Goal: Task Accomplishment & Management: Use online tool/utility

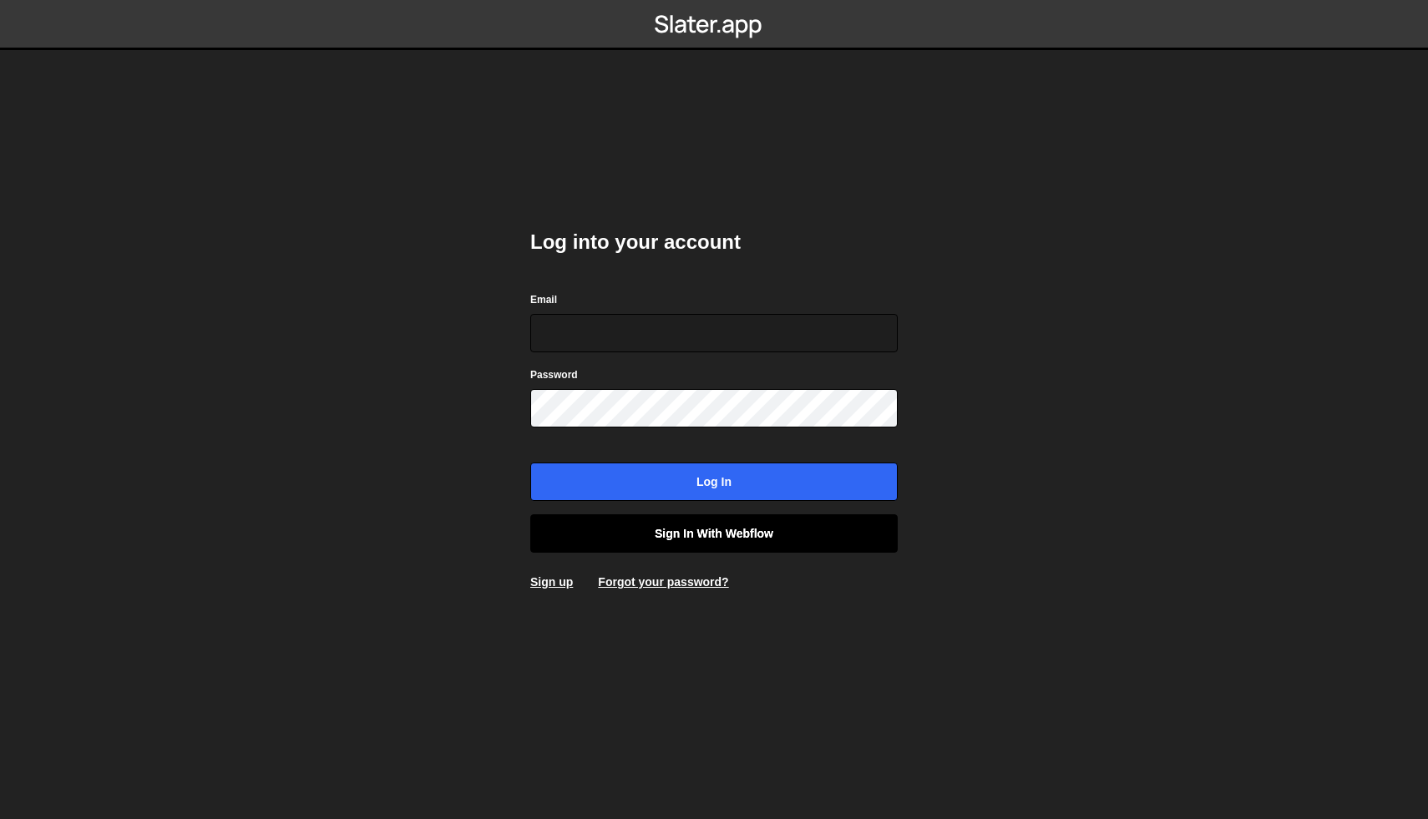
click at [857, 543] on link "Sign in with Webflow" at bounding box center [714, 534] width 368 height 38
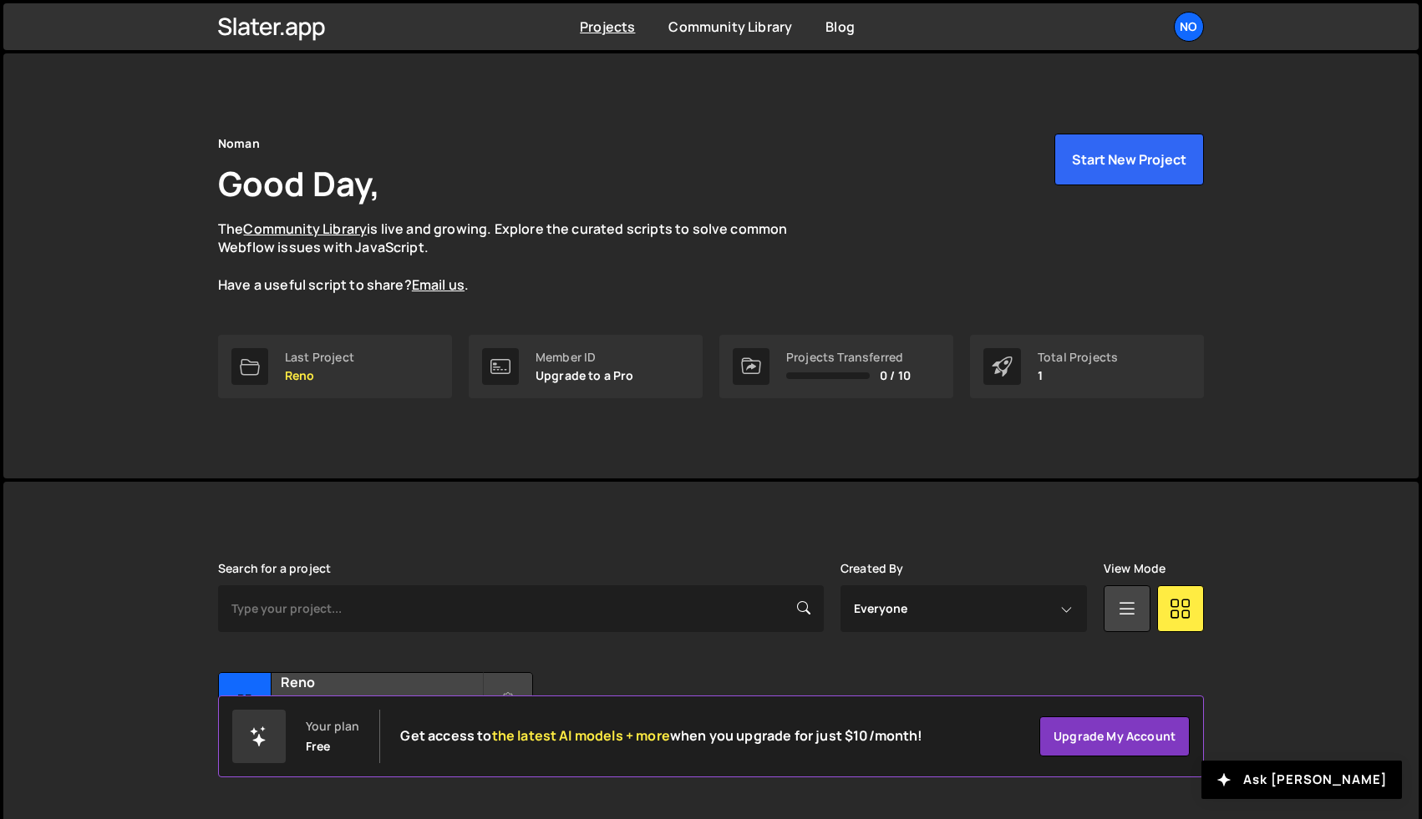
scroll to position [40, 0]
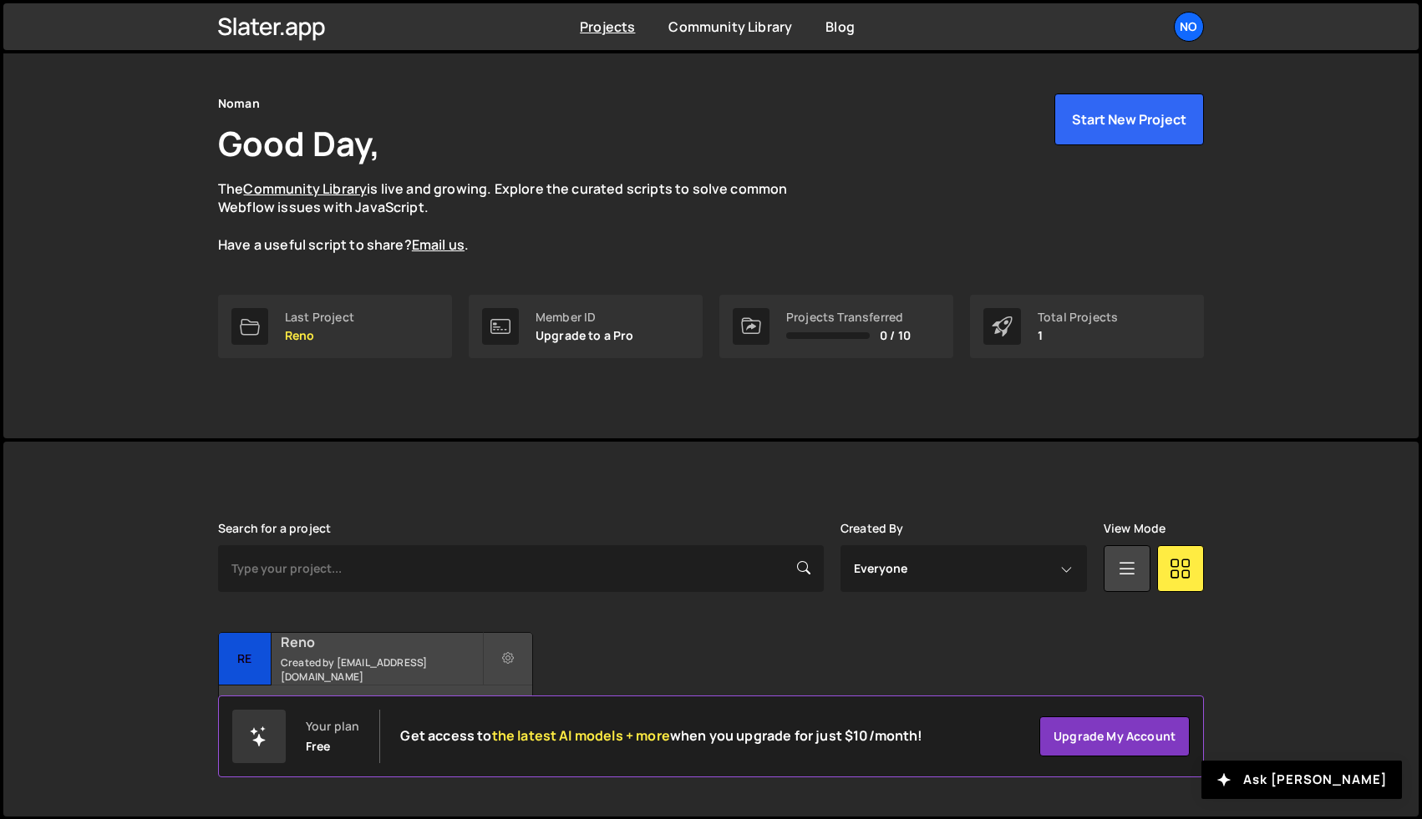
click at [388, 645] on h2 "Reno" at bounding box center [381, 642] width 201 height 18
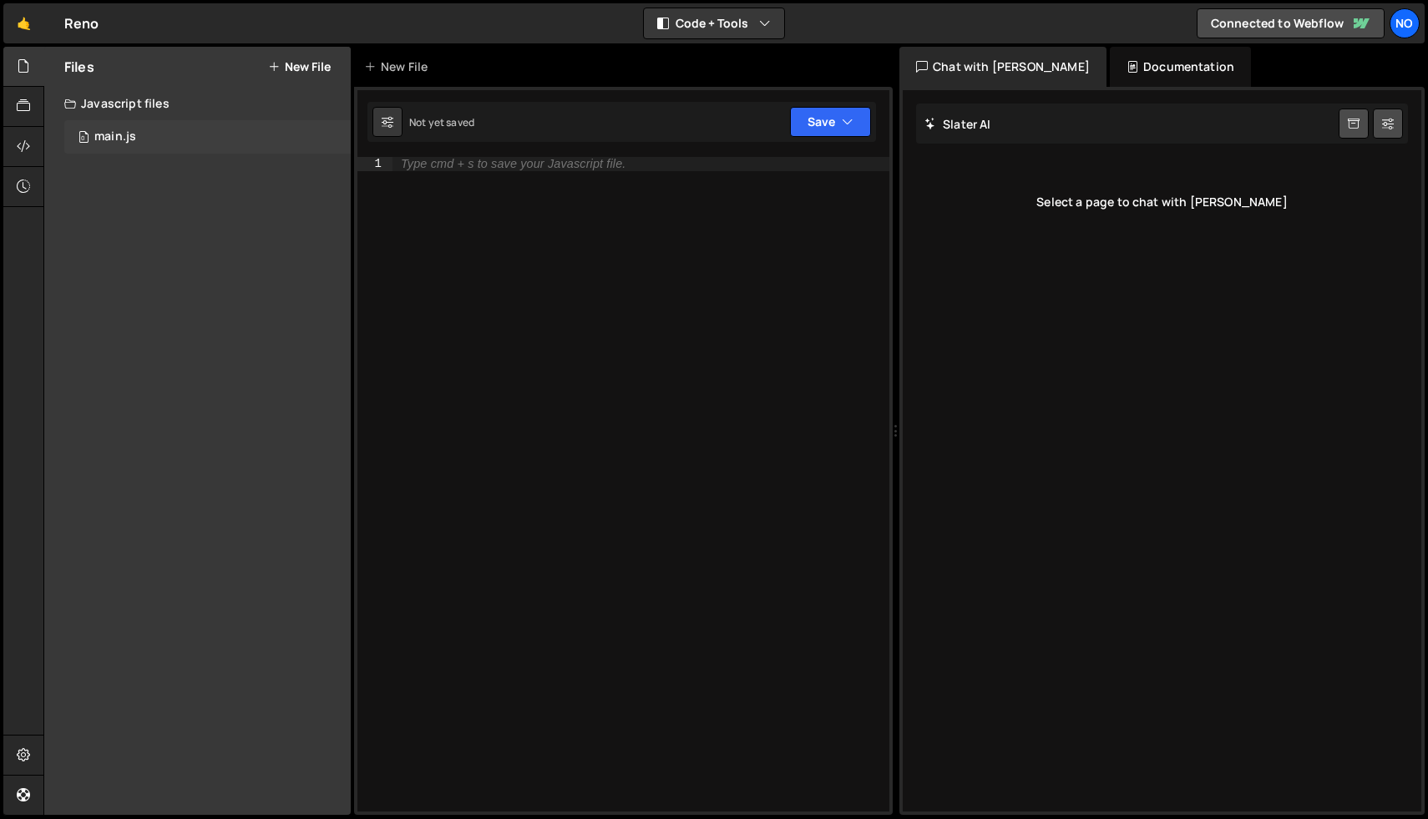
click at [226, 140] on div "0 main.js 0" at bounding box center [207, 136] width 287 height 33
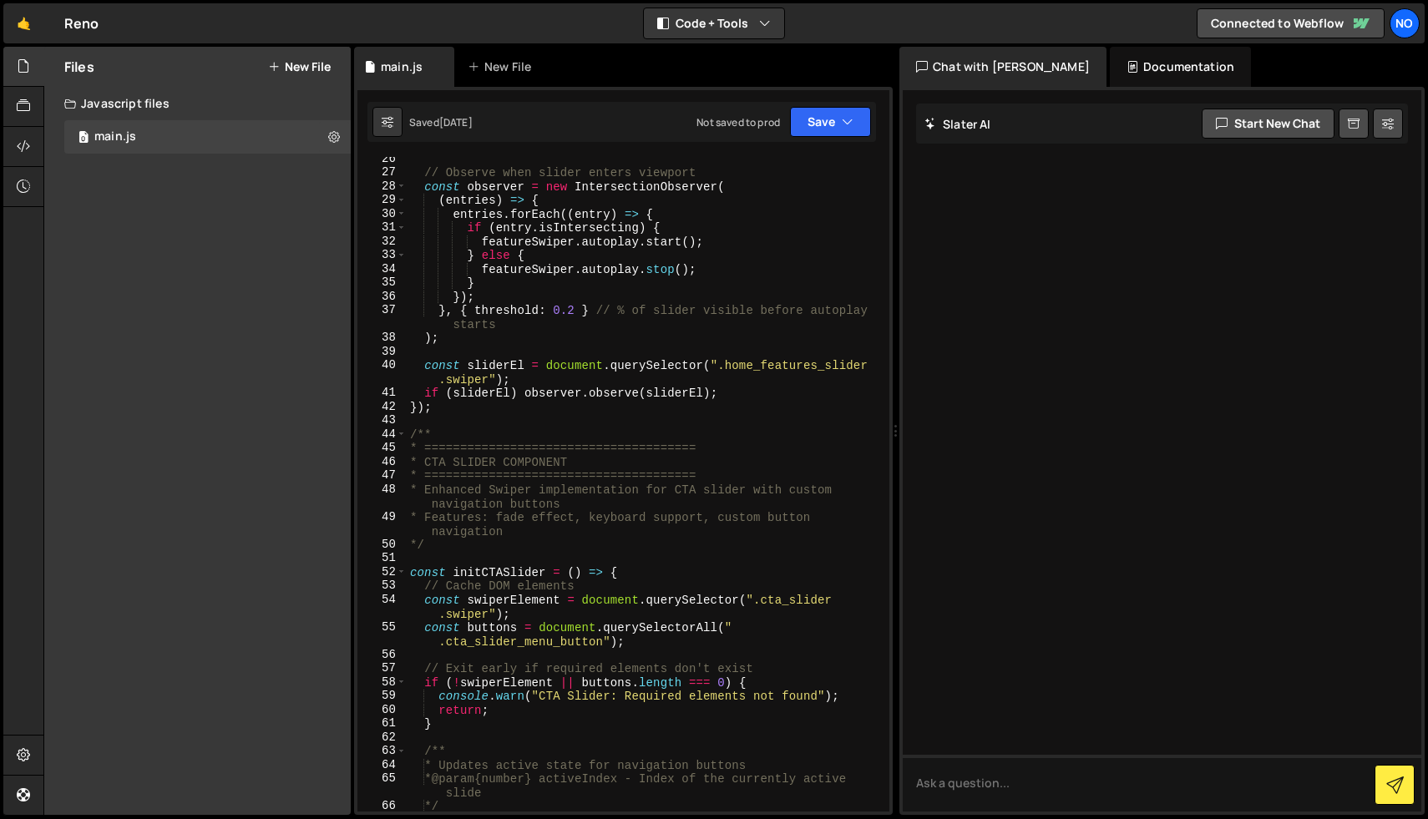
scroll to position [393, 0]
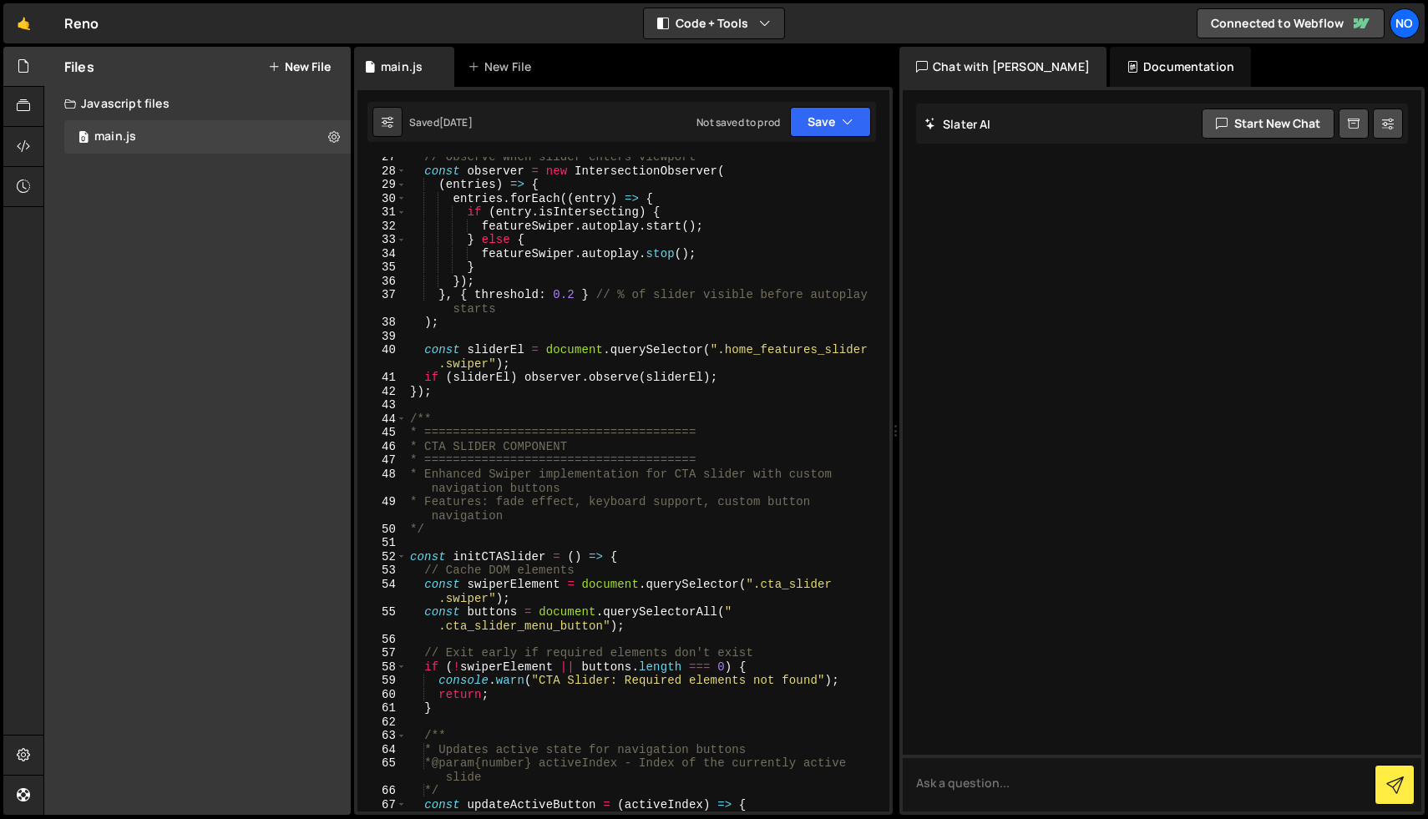
click at [683, 497] on div "// Observe when slider enters viewport const observer = new IntersectionObserve…" at bounding box center [645, 491] width 476 height 682
type textarea "});"
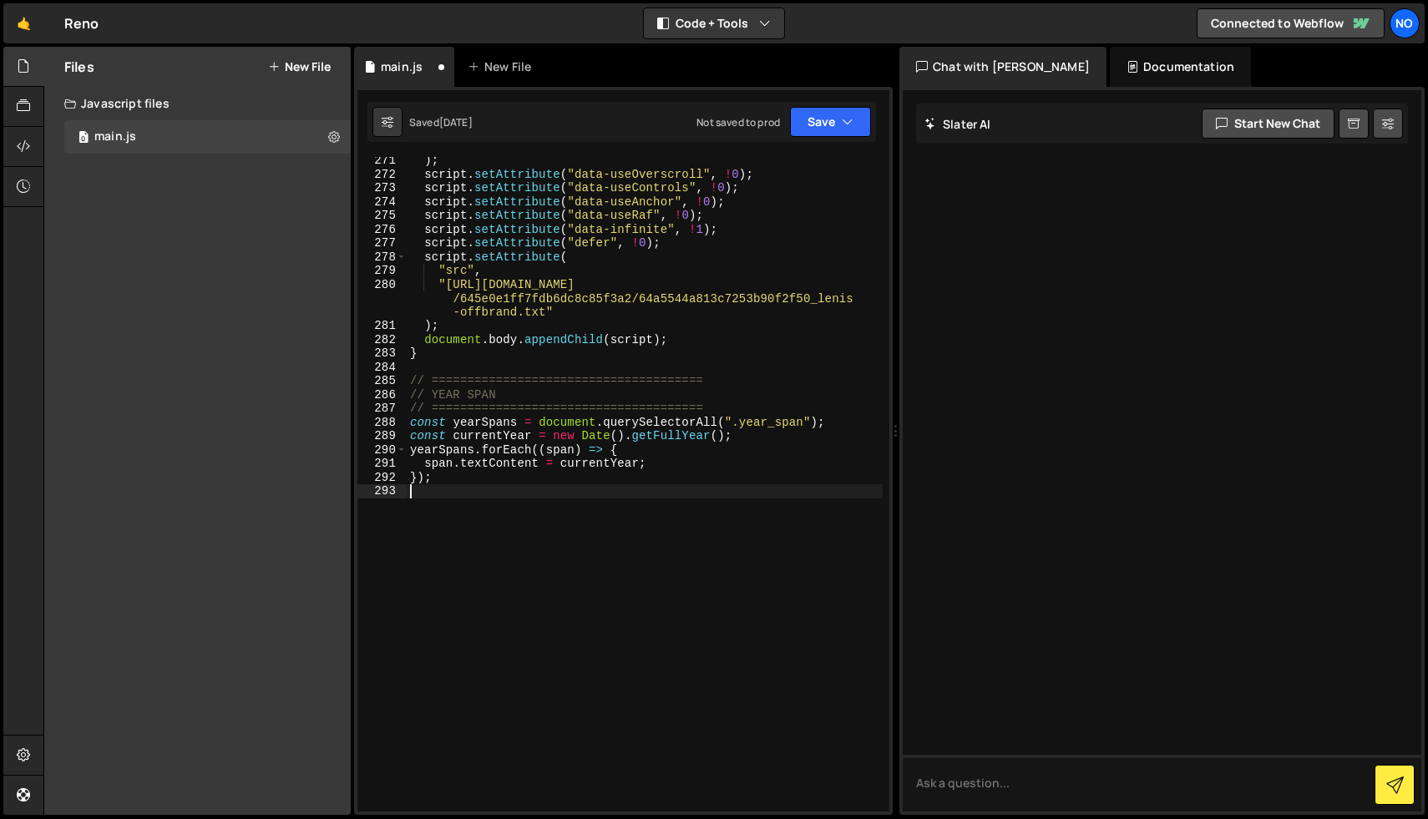
scroll to position [3945, 0]
click at [833, 124] on button "Save" at bounding box center [830, 122] width 81 height 30
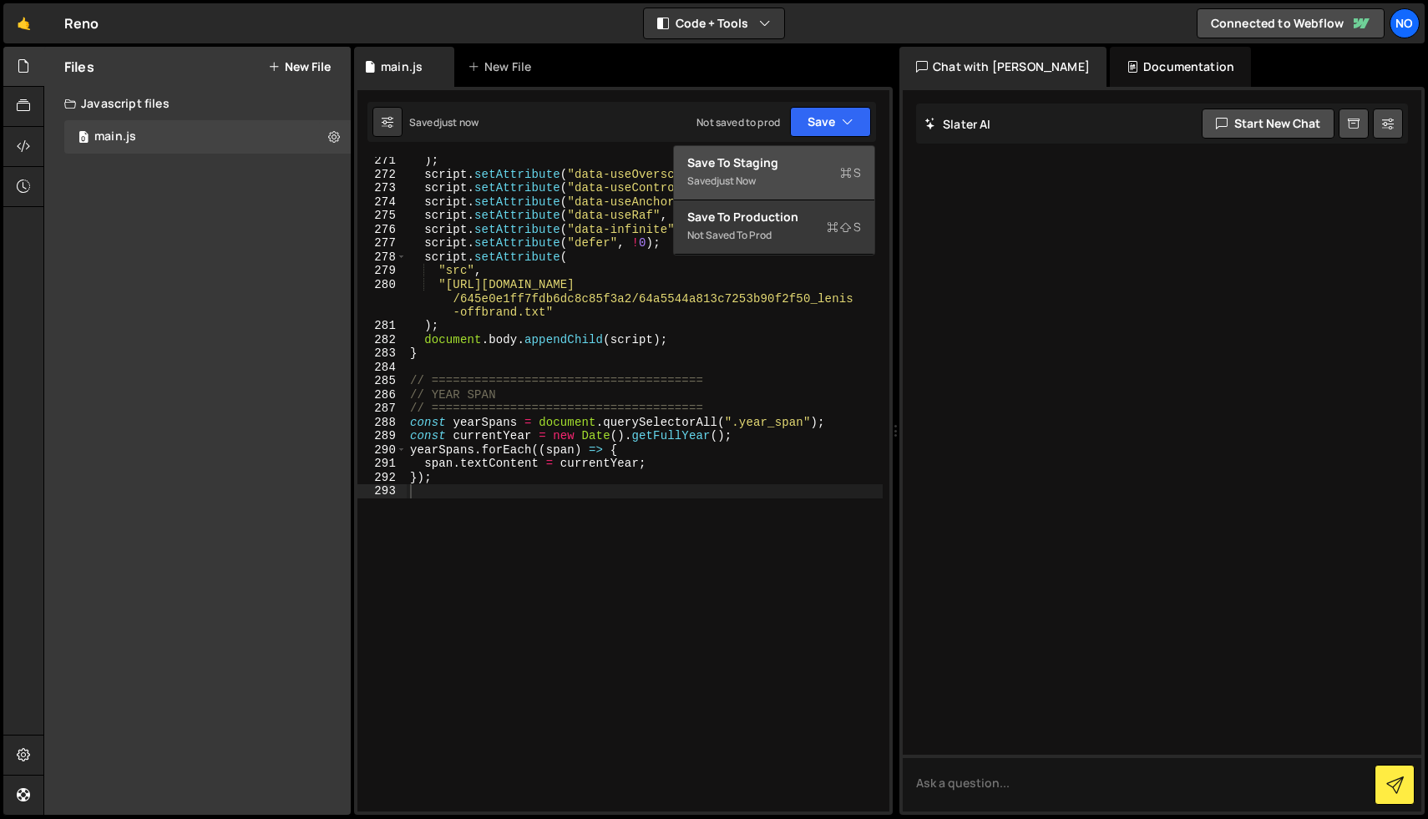
click at [812, 185] on div "Saved just now" at bounding box center [774, 181] width 174 height 20
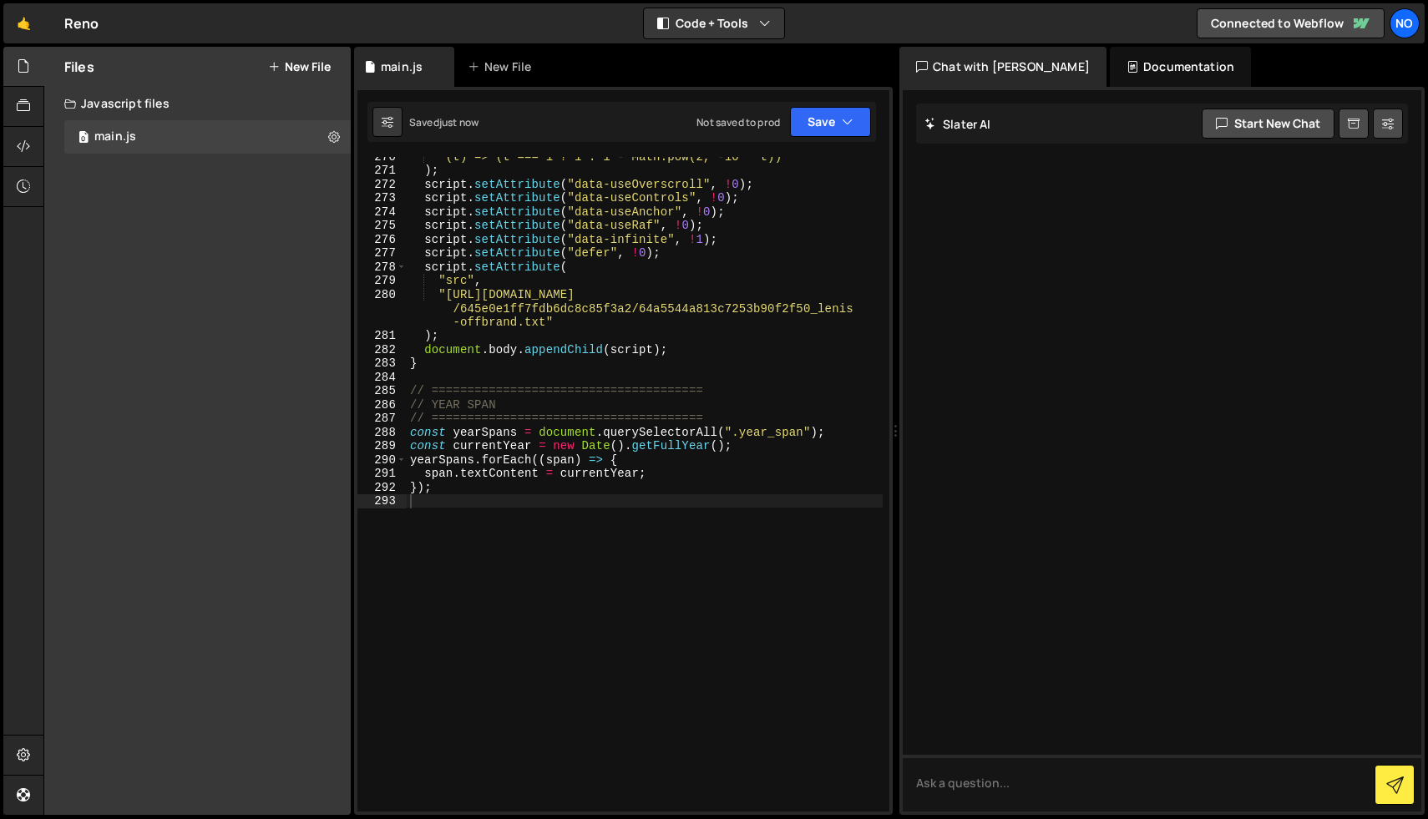
scroll to position [3952, 0]
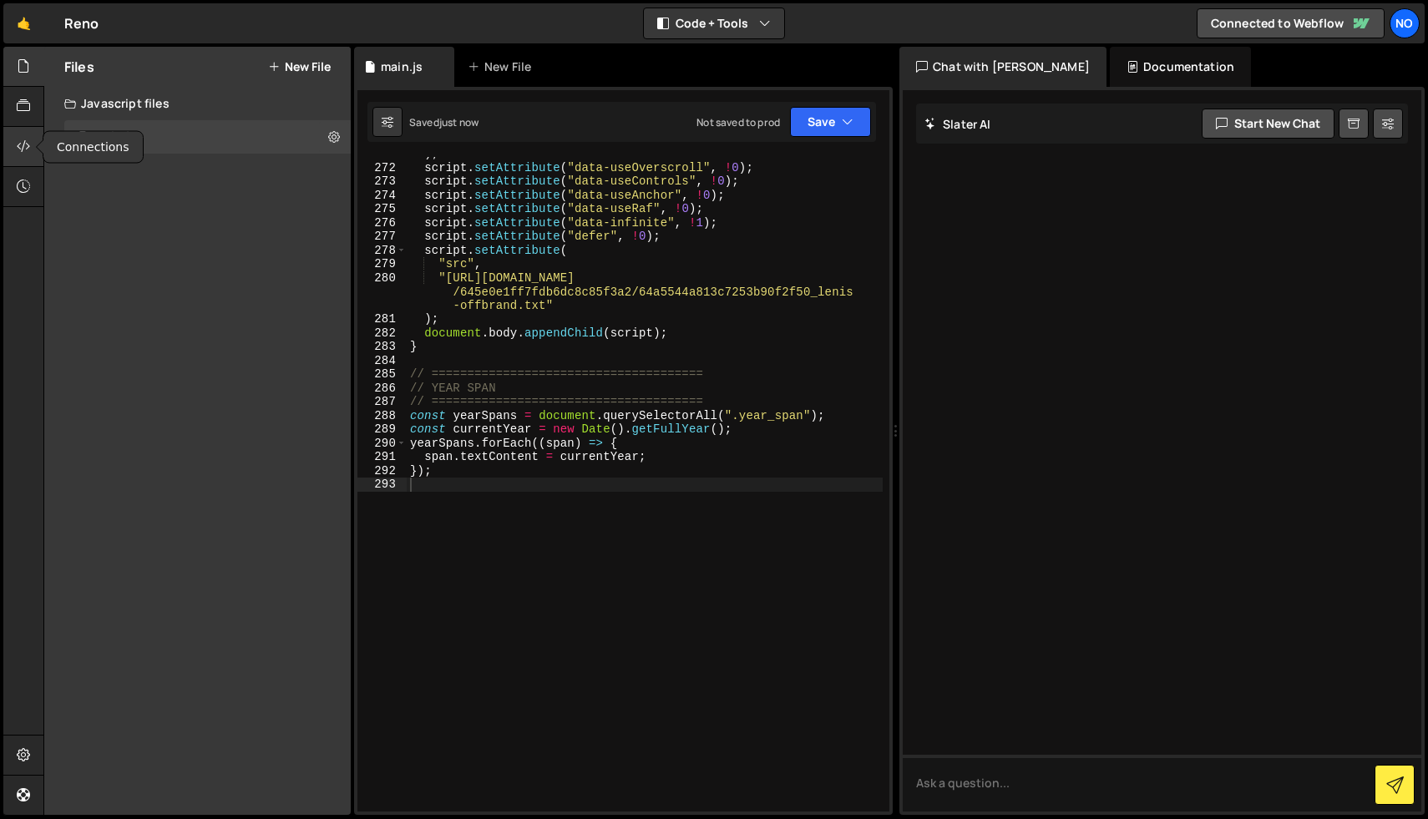
click at [24, 134] on div at bounding box center [23, 147] width 41 height 40
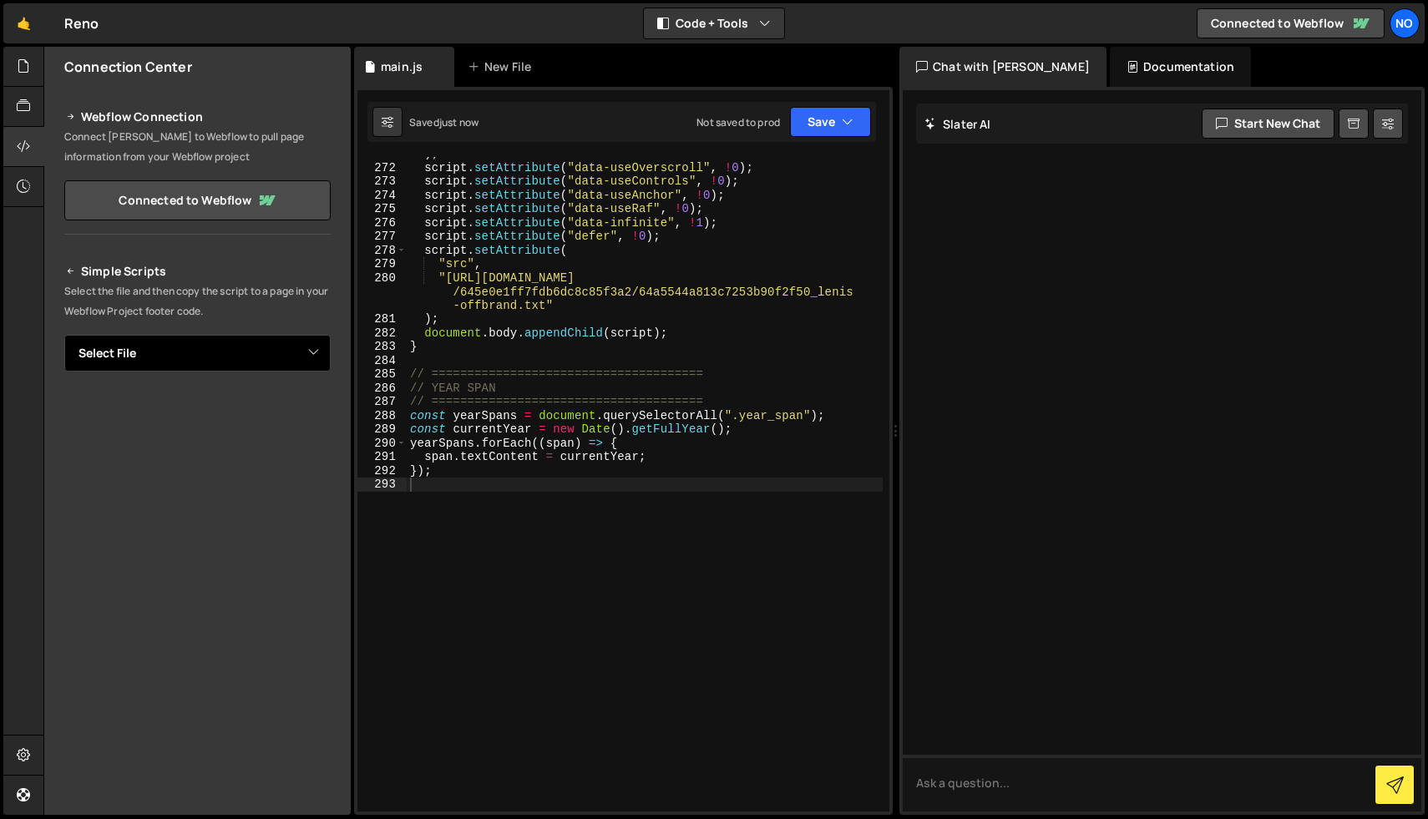
click at [215, 353] on select "Select File main.js" at bounding box center [197, 353] width 266 height 37
select select "46461"
click at [64, 335] on select "Select File main.js" at bounding box center [197, 353] width 266 height 37
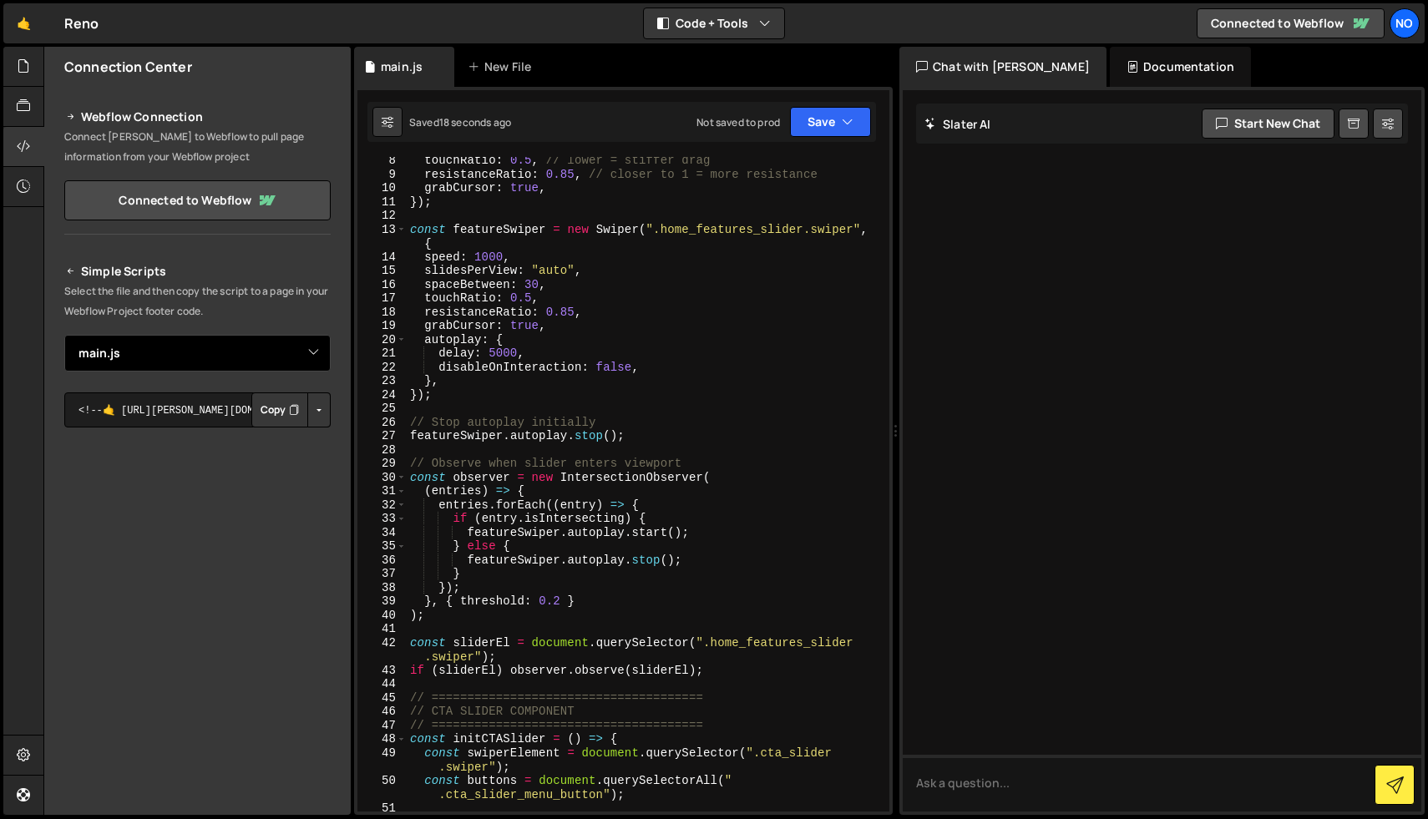
scroll to position [0, 0]
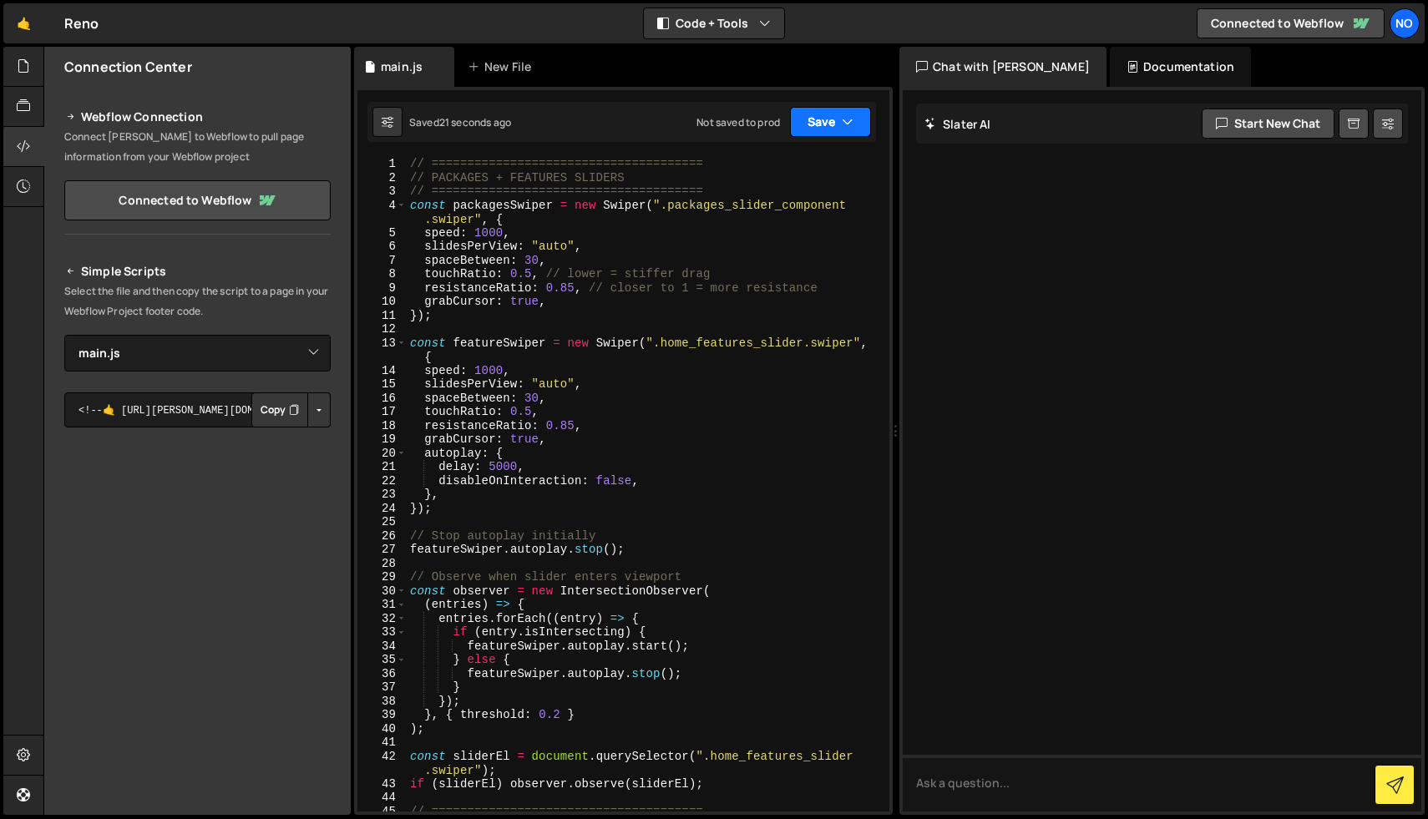
click at [819, 121] on button "Save" at bounding box center [830, 122] width 81 height 30
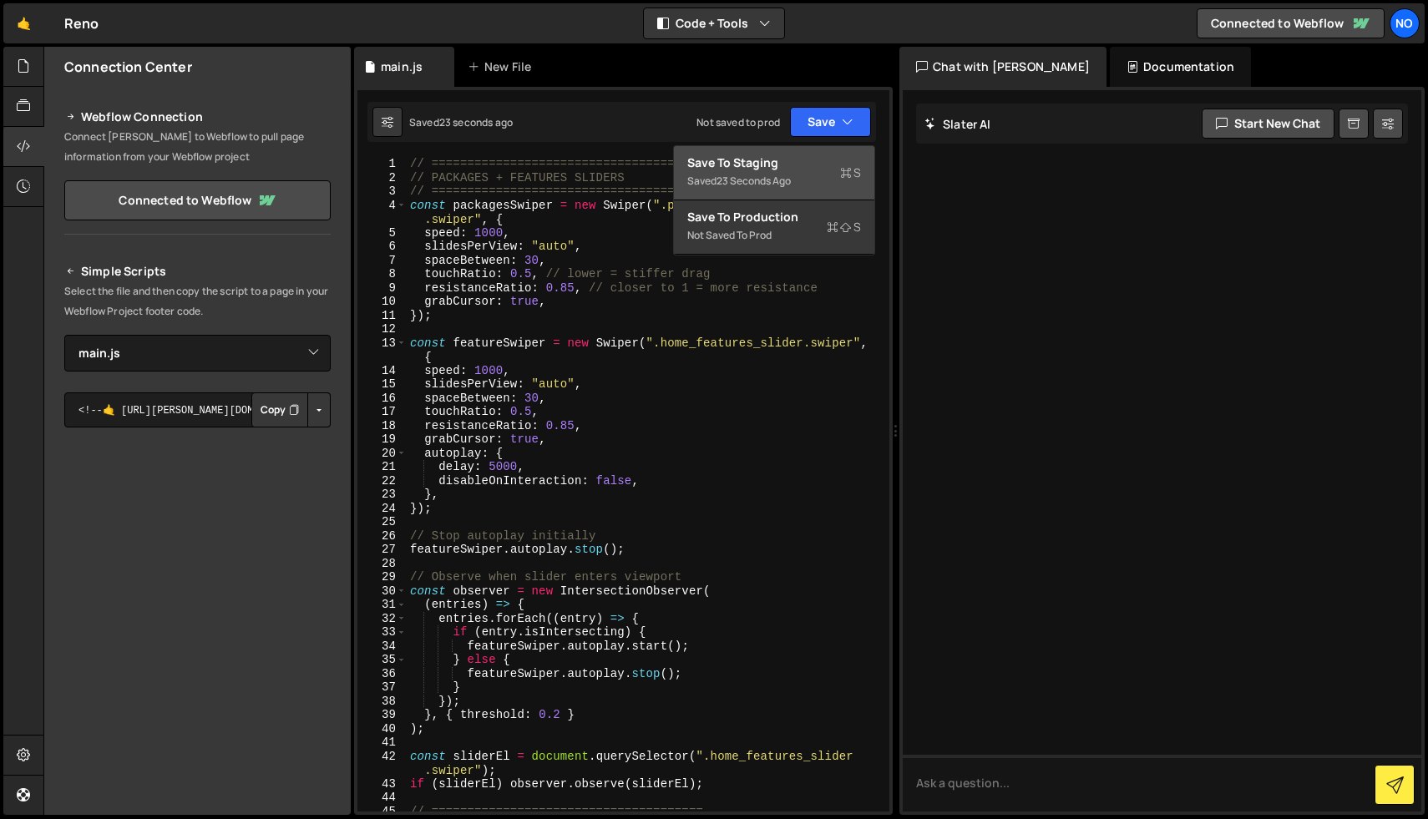
click at [810, 169] on div "Save to Staging S" at bounding box center [774, 163] width 174 height 17
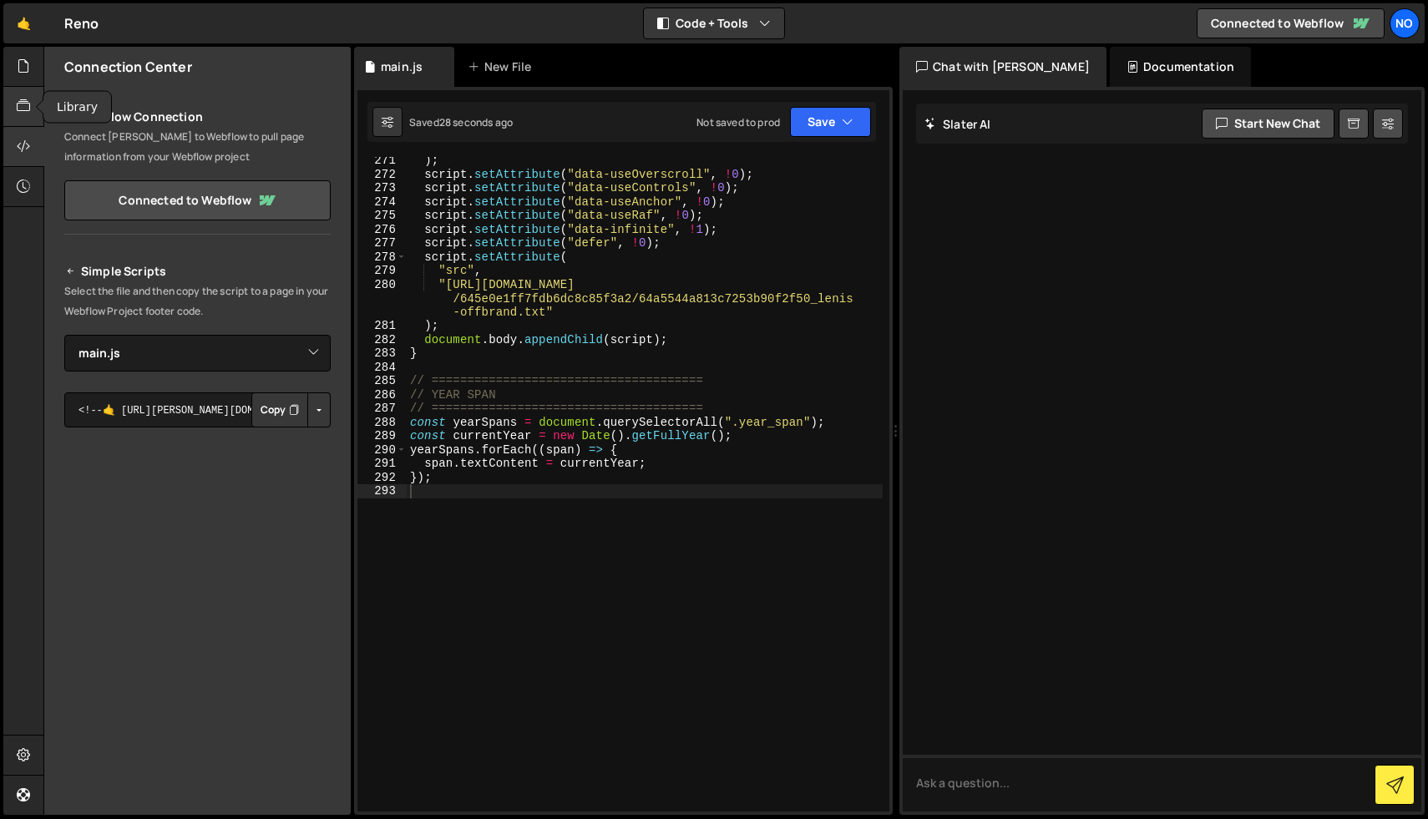
click at [18, 115] on icon at bounding box center [23, 106] width 13 height 18
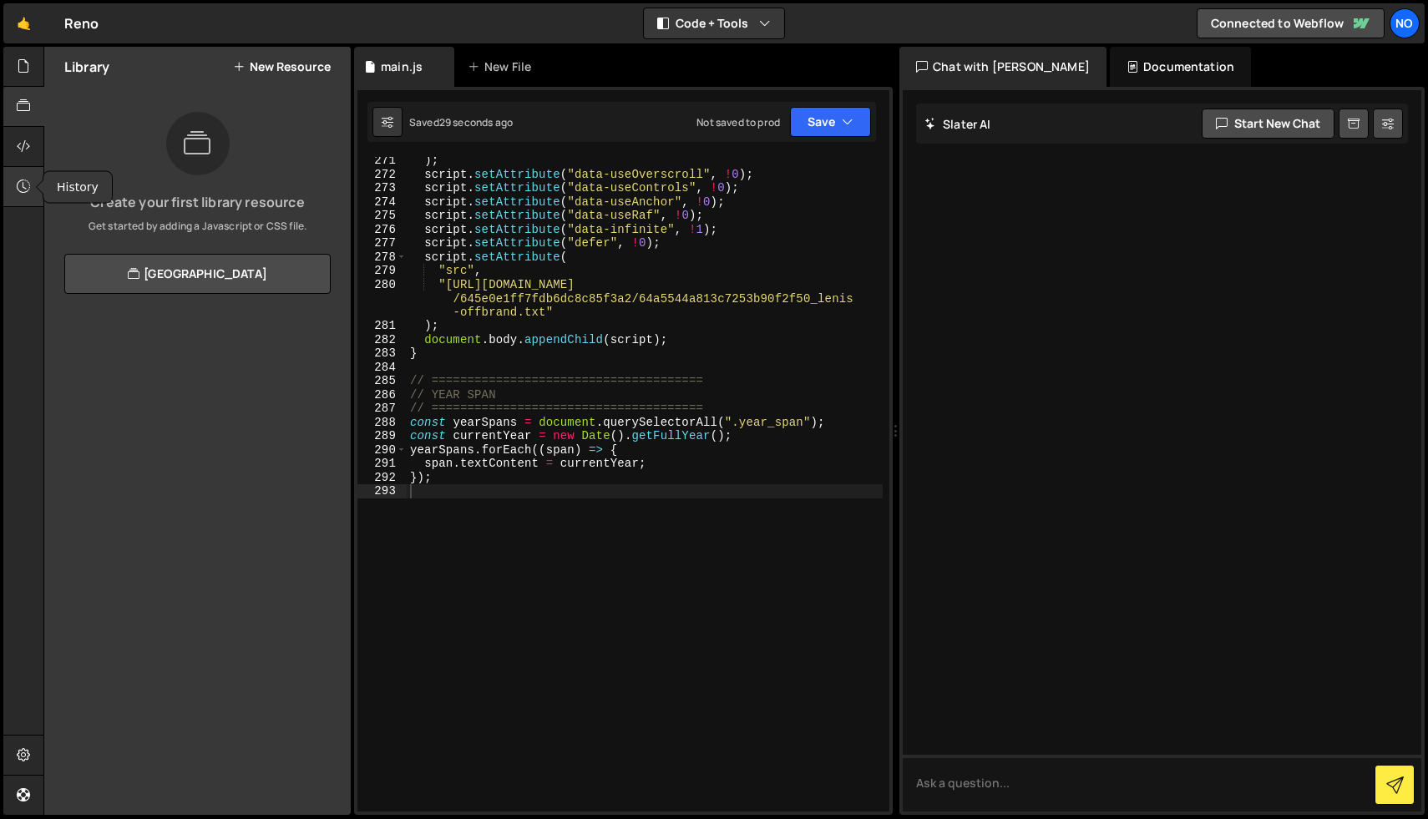
click at [30, 205] on div at bounding box center [23, 187] width 41 height 40
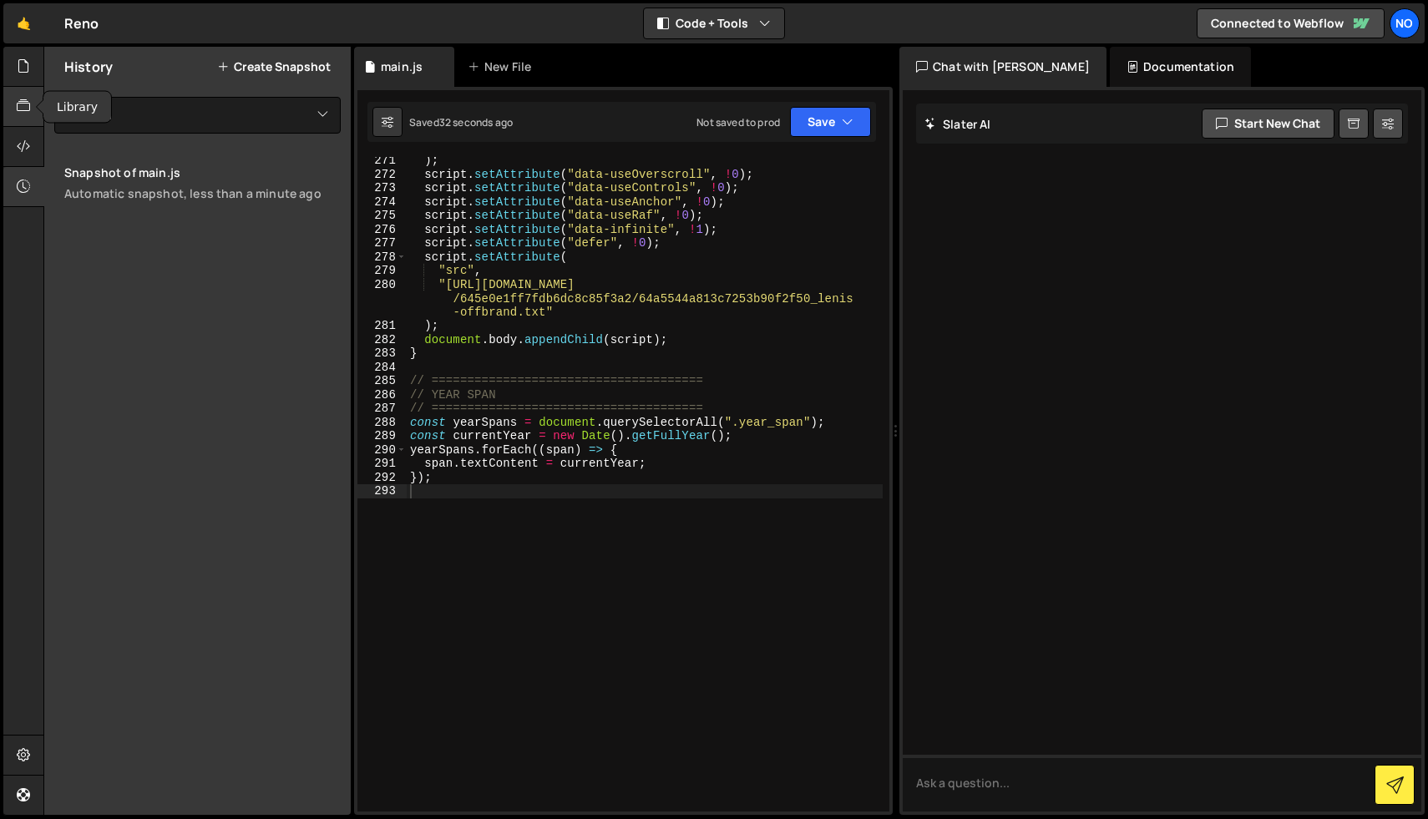
click at [25, 124] on div at bounding box center [23, 107] width 41 height 40
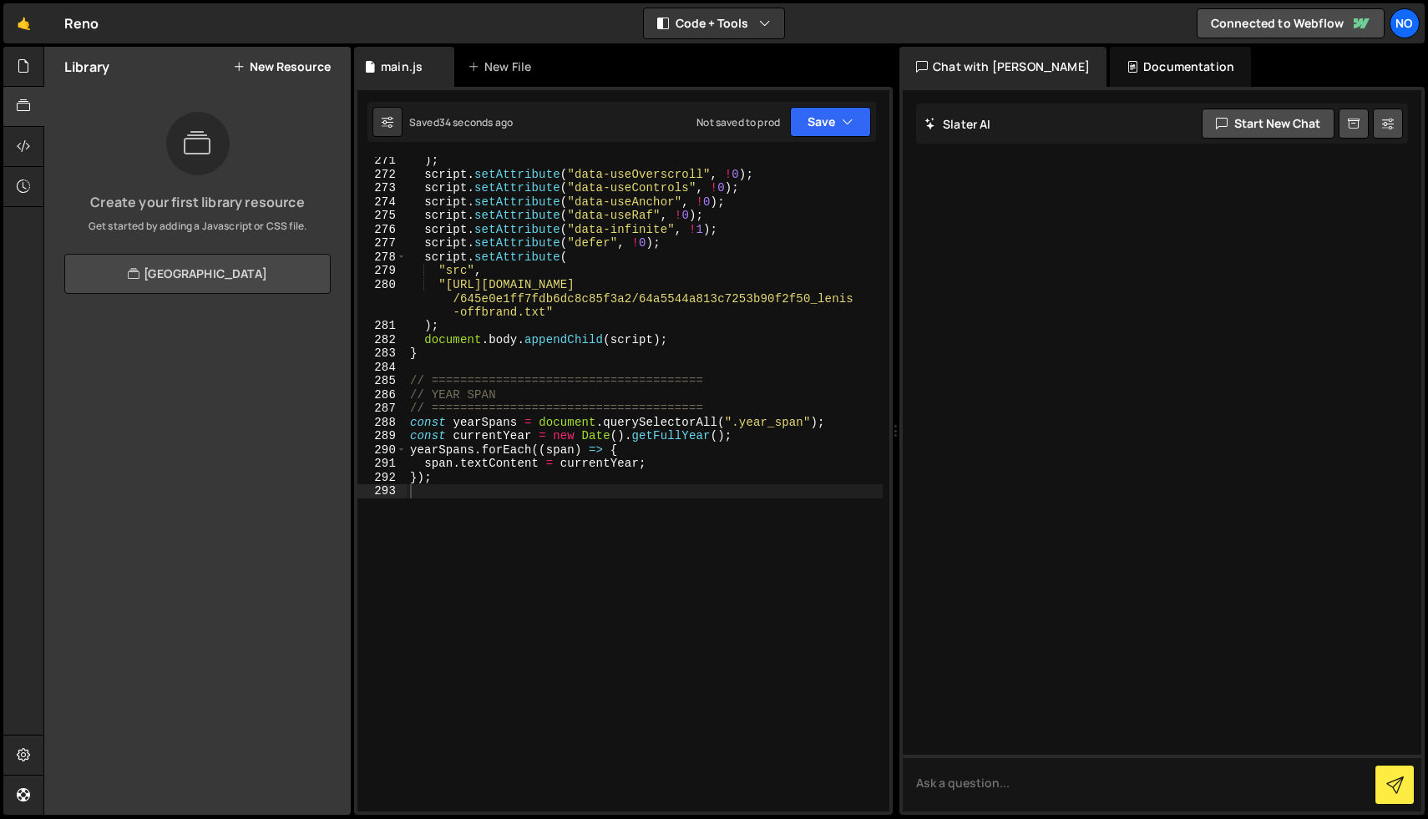
click at [165, 279] on link "View Community Library" at bounding box center [197, 274] width 266 height 40
click at [738, 20] on button "Code + Tools" at bounding box center [714, 23] width 140 height 30
click at [1002, 79] on div "Chat with Slater AI" at bounding box center [1003, 67] width 207 height 40
click at [1142, 65] on div "Documentation" at bounding box center [1180, 67] width 141 height 40
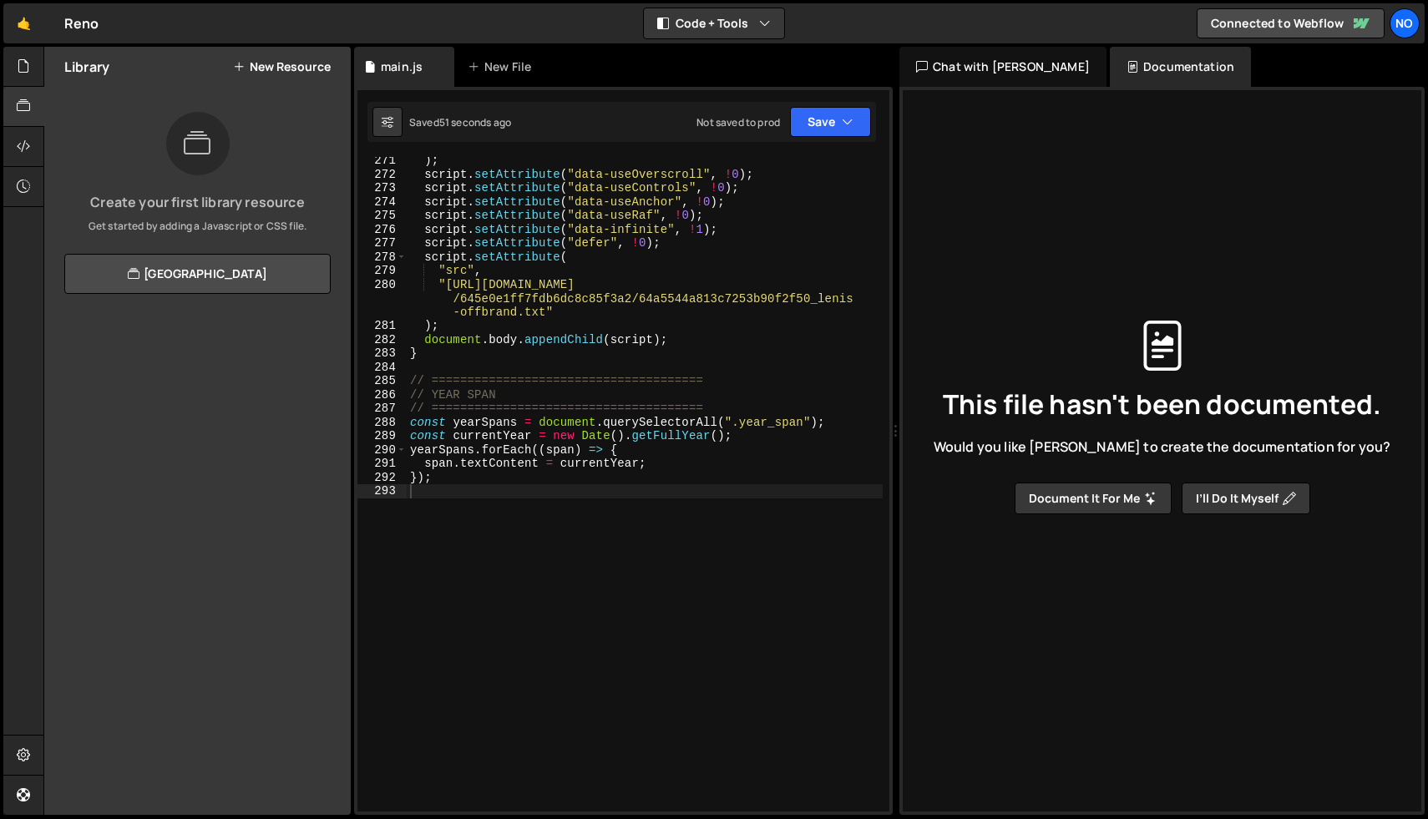
click at [892, 165] on div "1 Type cmd + s to save your Javascript file. הההההההההההההההההההההההההההההההההה…" at bounding box center [623, 451] width 539 height 728
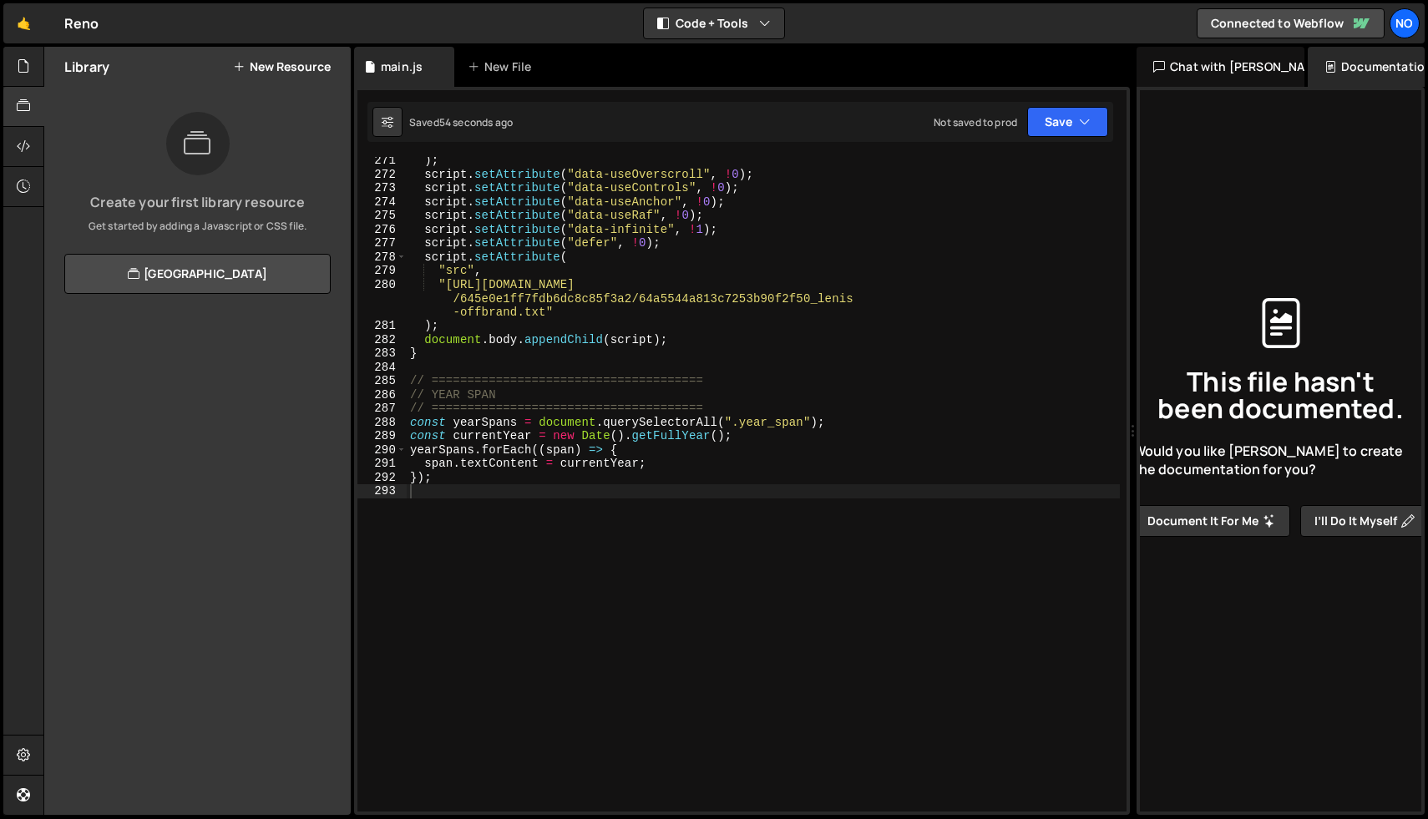
drag, startPoint x: 895, startPoint y: 173, endPoint x: 1123, endPoint y: 246, distance: 239.3
click at [1123, 246] on div "Files New File Javascript files 0 main.js 0 CSS files Copy share link Edit File…" at bounding box center [735, 431] width 1385 height 769
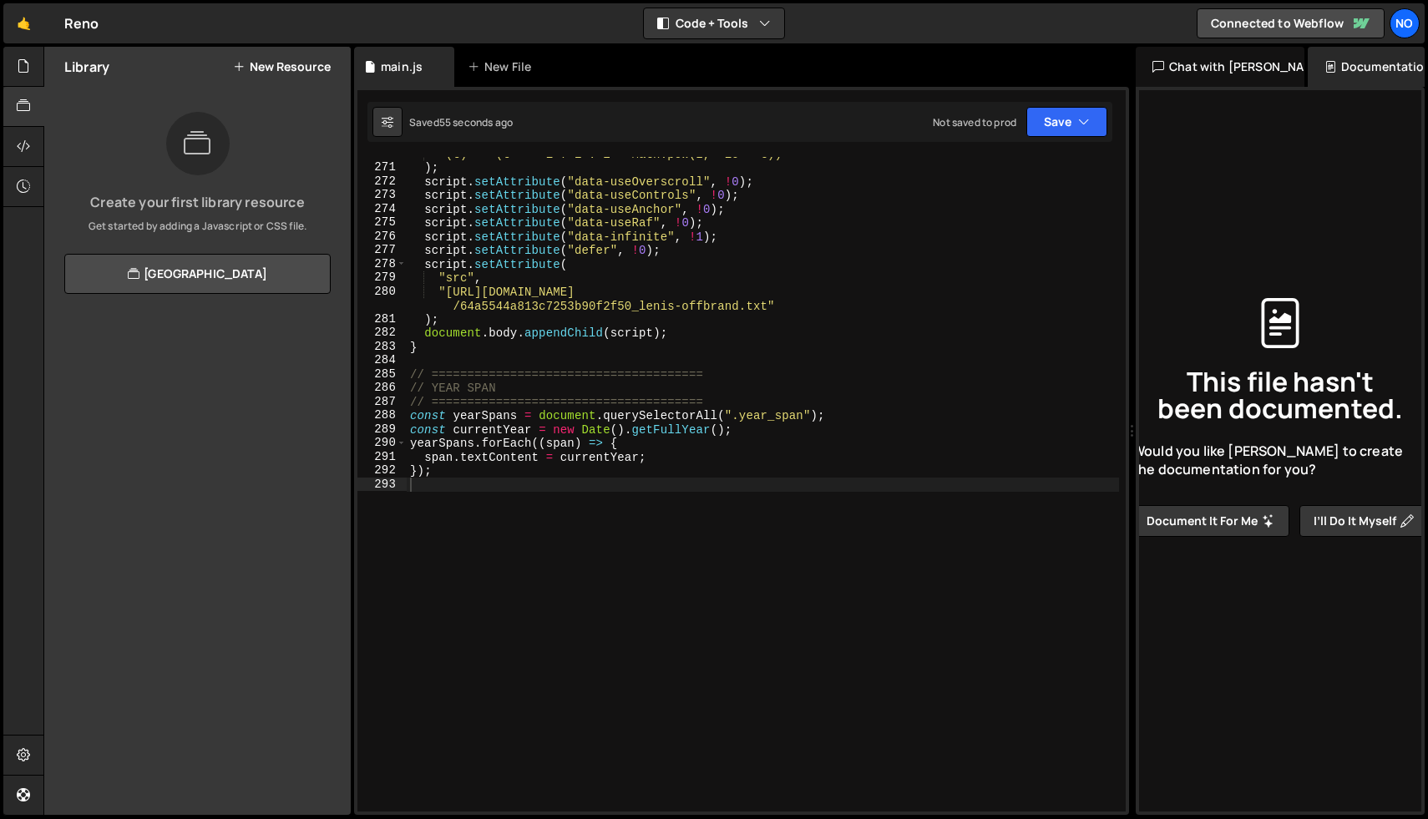
scroll to position [3718, 0]
click at [1208, 61] on div "Chat with Slater AI" at bounding box center [1220, 67] width 169 height 40
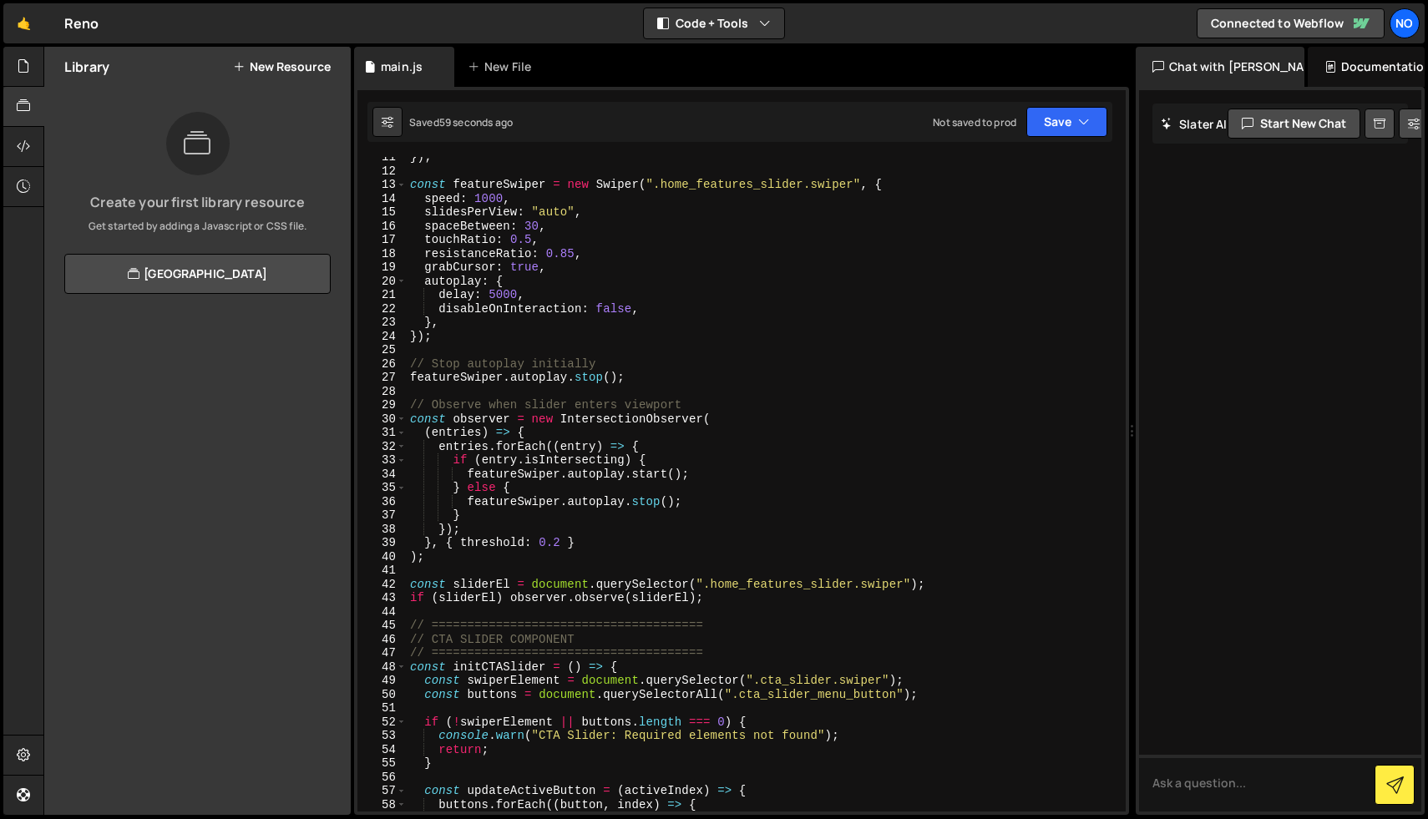
scroll to position [129, 0]
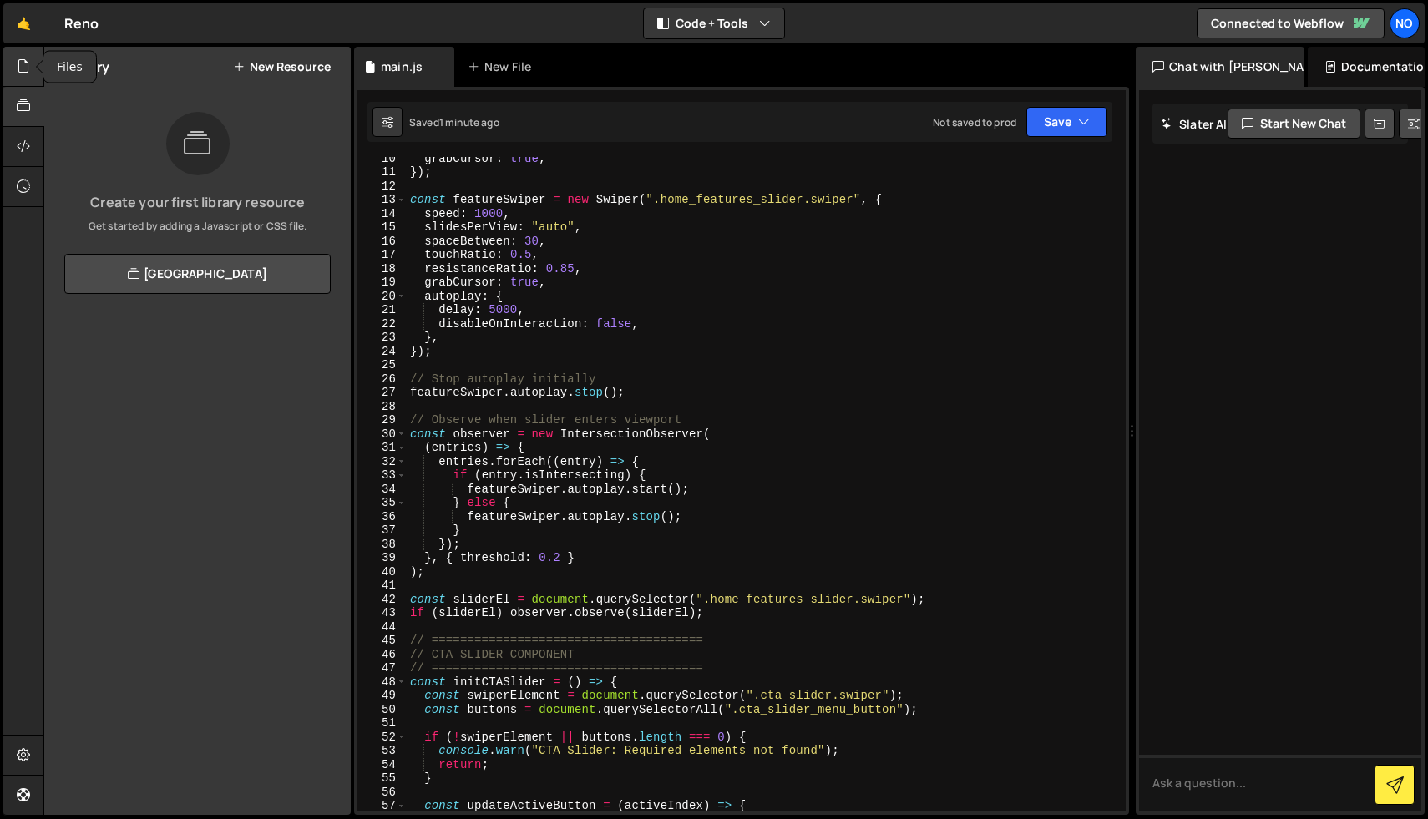
click at [19, 63] on icon at bounding box center [23, 66] width 13 height 18
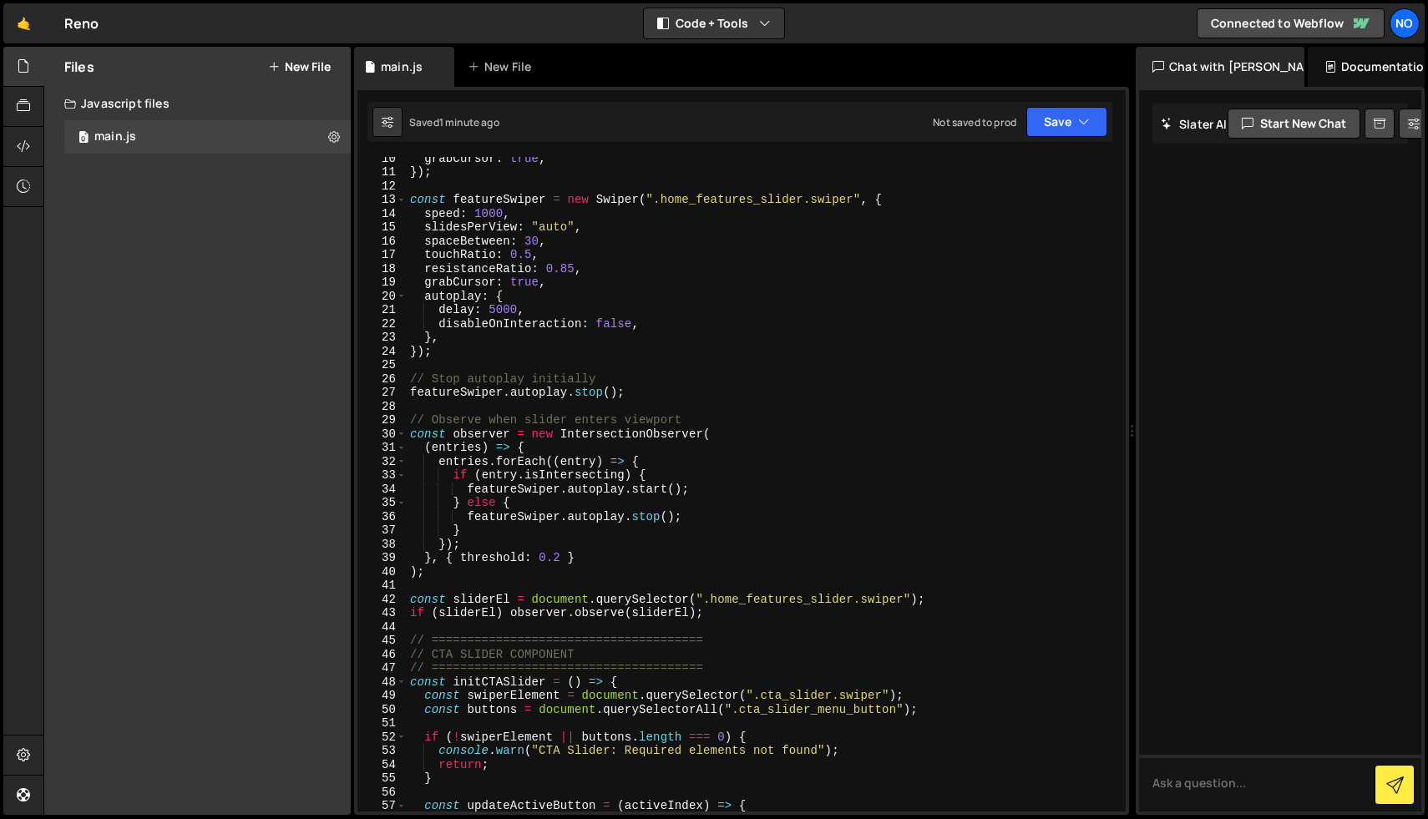
drag, startPoint x: 352, startPoint y: 282, endPoint x: 333, endPoint y: 280, distance: 18.5
click at [333, 280] on div "Files New File Javascript files 0 main.js 0 CSS files Copy share link Edit File…" at bounding box center [735, 431] width 1385 height 769
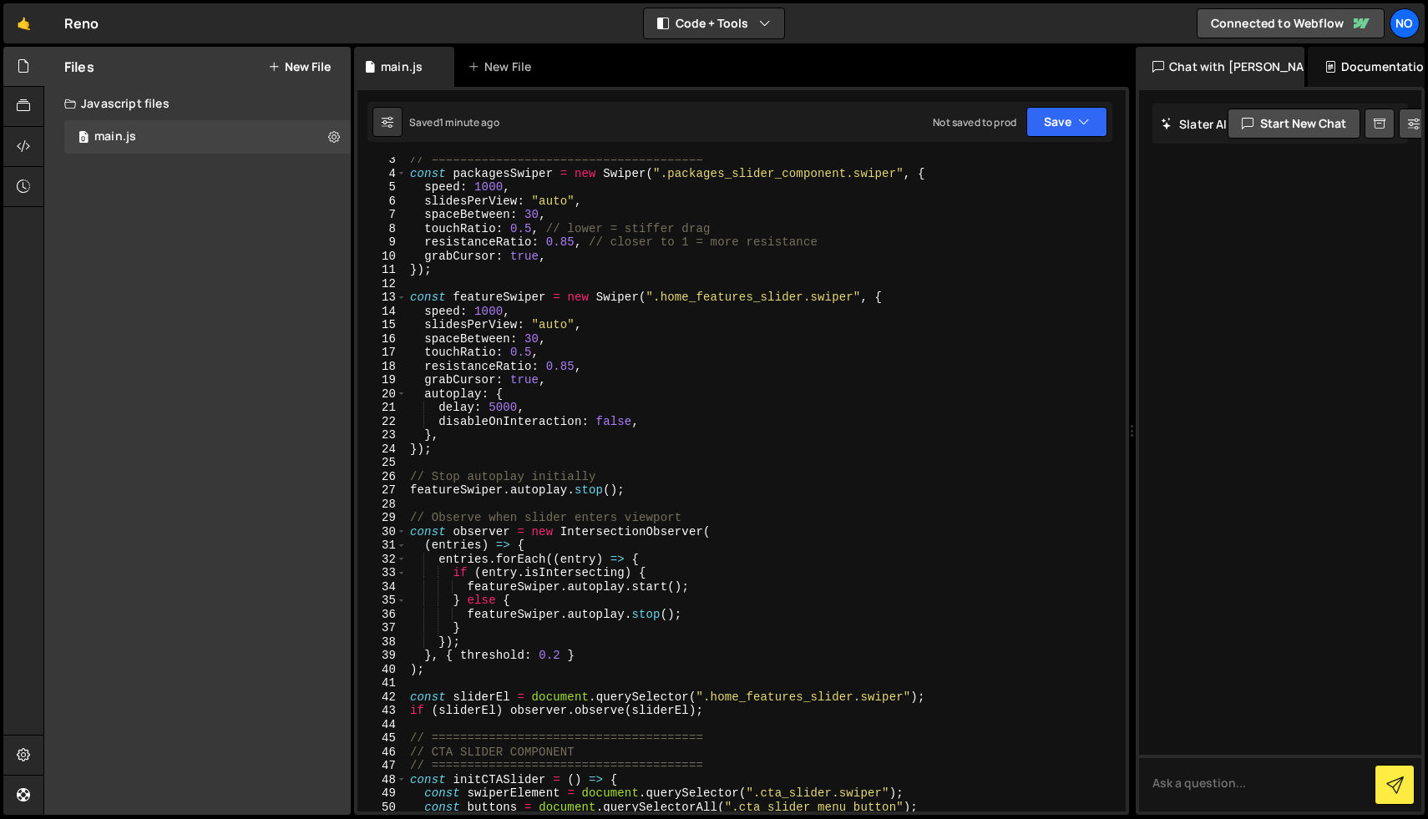
scroll to position [0, 0]
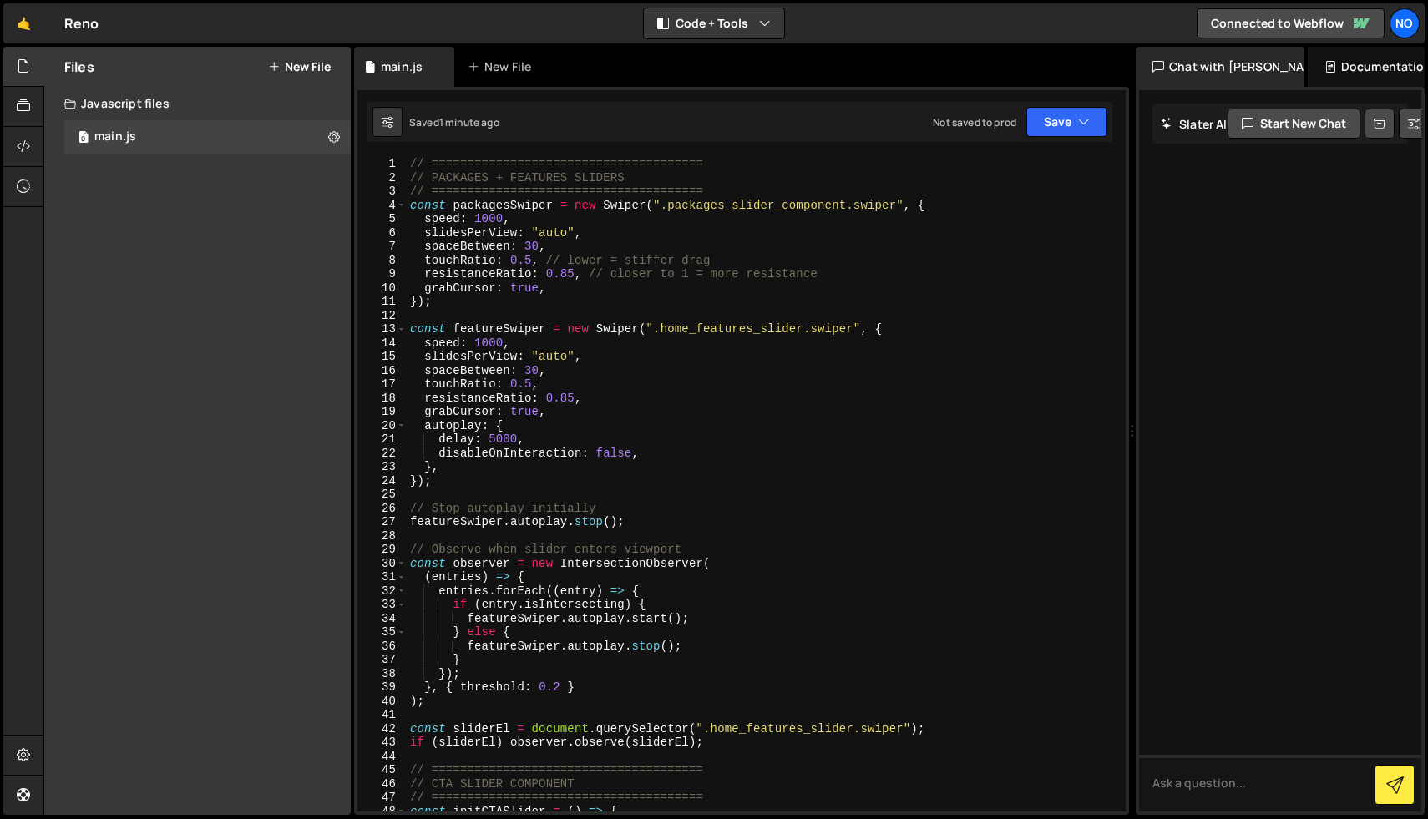
click at [783, 167] on div "// ====================================== // PACKAGES + FEATURES SLIDERS // ===…" at bounding box center [763, 498] width 713 height 682
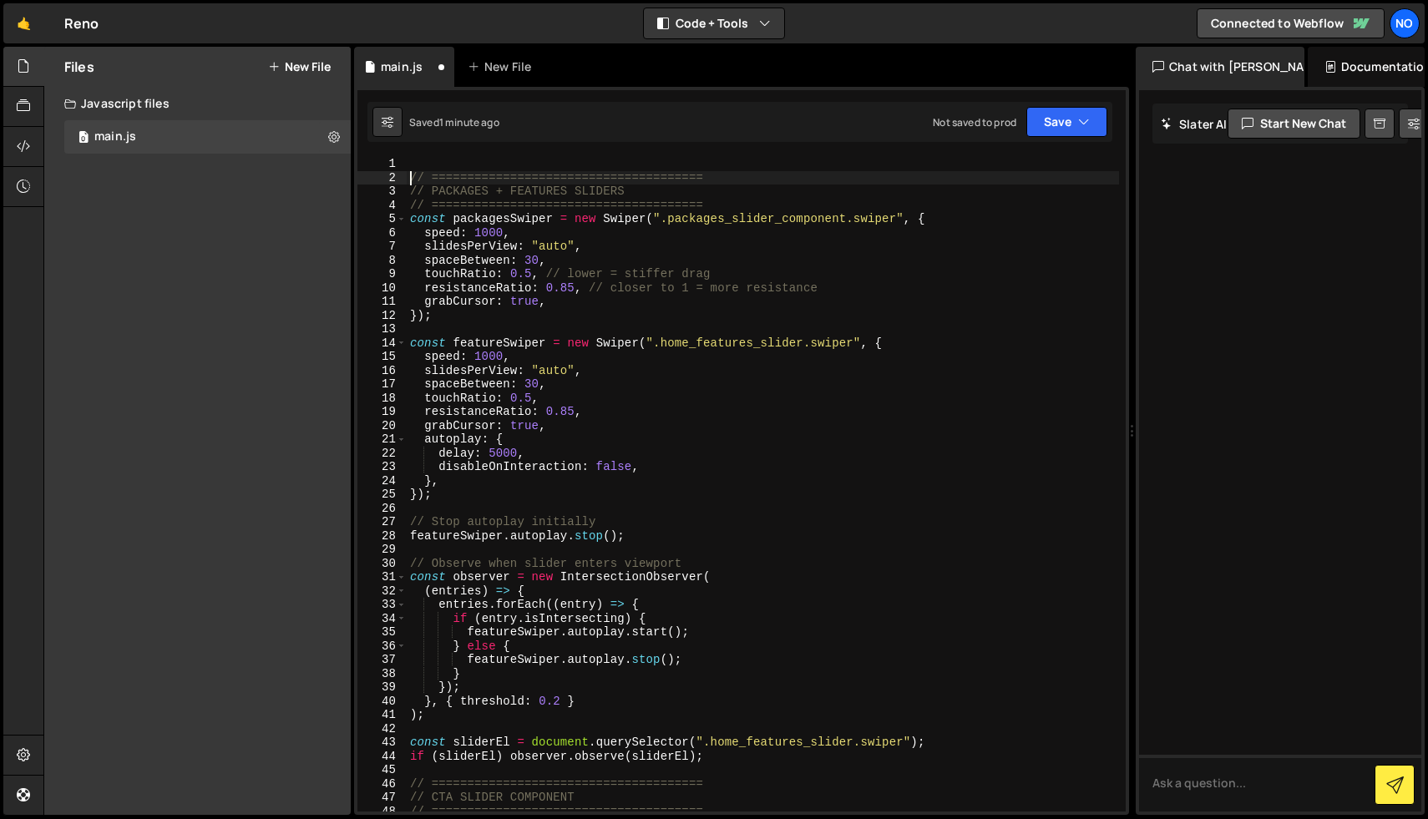
type textarea "// ======================================"
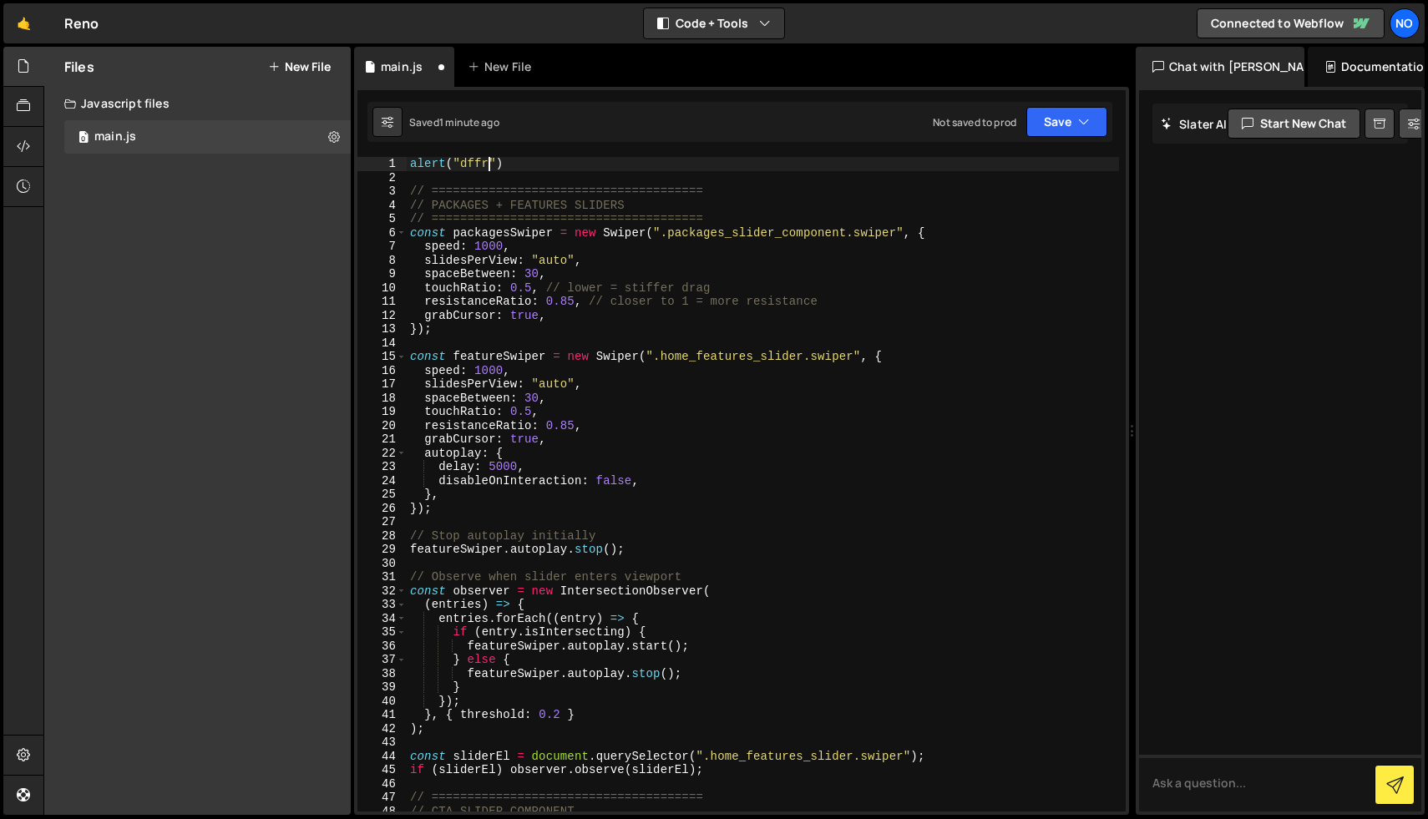
scroll to position [0, 5]
type textarea "alert("dffrb")"
click at [8, 149] on div at bounding box center [23, 147] width 41 height 40
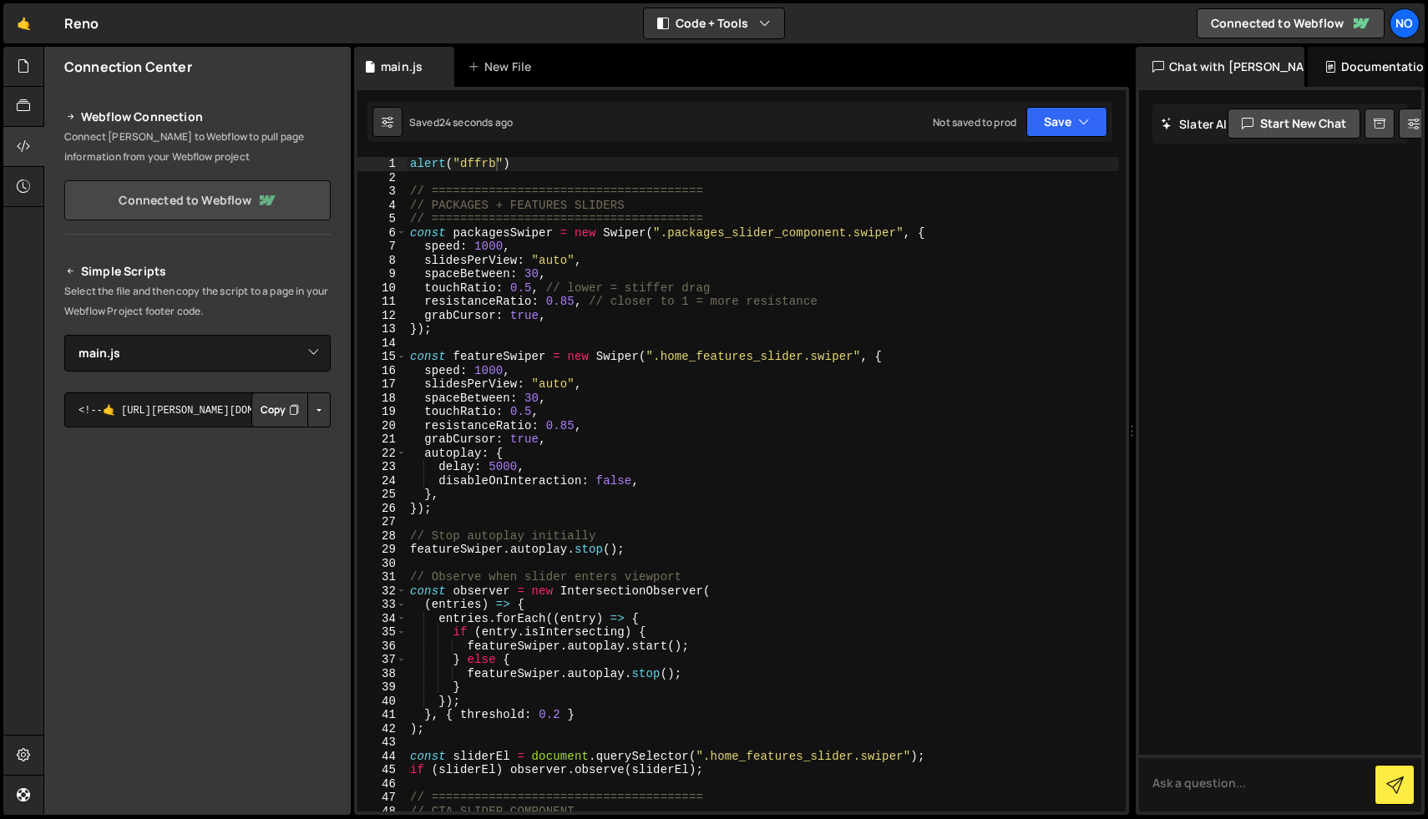
click at [169, 199] on link "Connected to Webflow" at bounding box center [197, 200] width 266 height 40
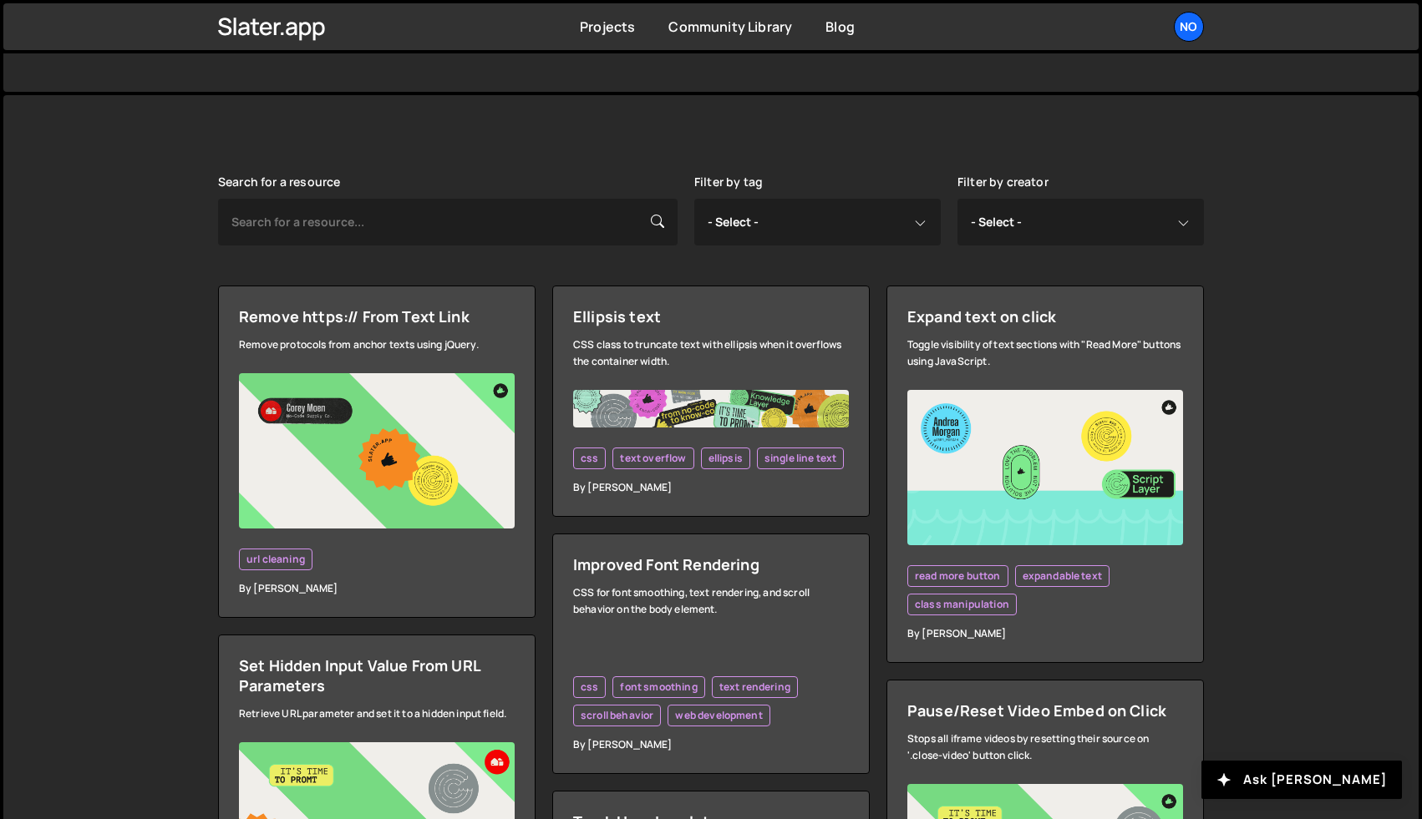
scroll to position [332, 0]
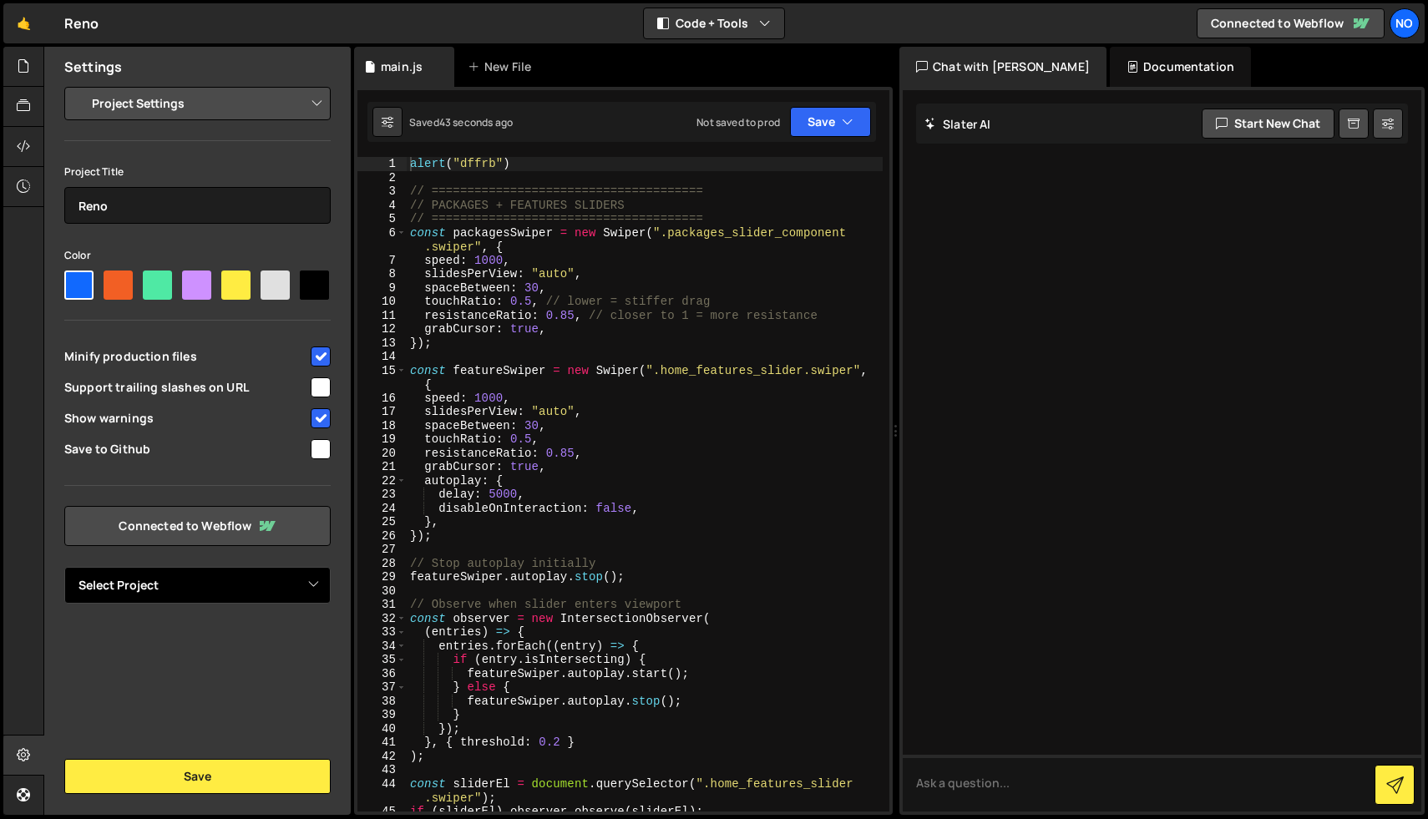
click at [226, 579] on select "Select Project Reno" at bounding box center [197, 585] width 266 height 37
select select "688d728258c88b8ebe771188"
click at [64, 567] on select "Select Project Reno" at bounding box center [197, 585] width 266 height 37
click at [238, 795] on div "Settings Project Settings Code Editor Settings Chat Settings Project Title Reno…" at bounding box center [197, 431] width 307 height 769
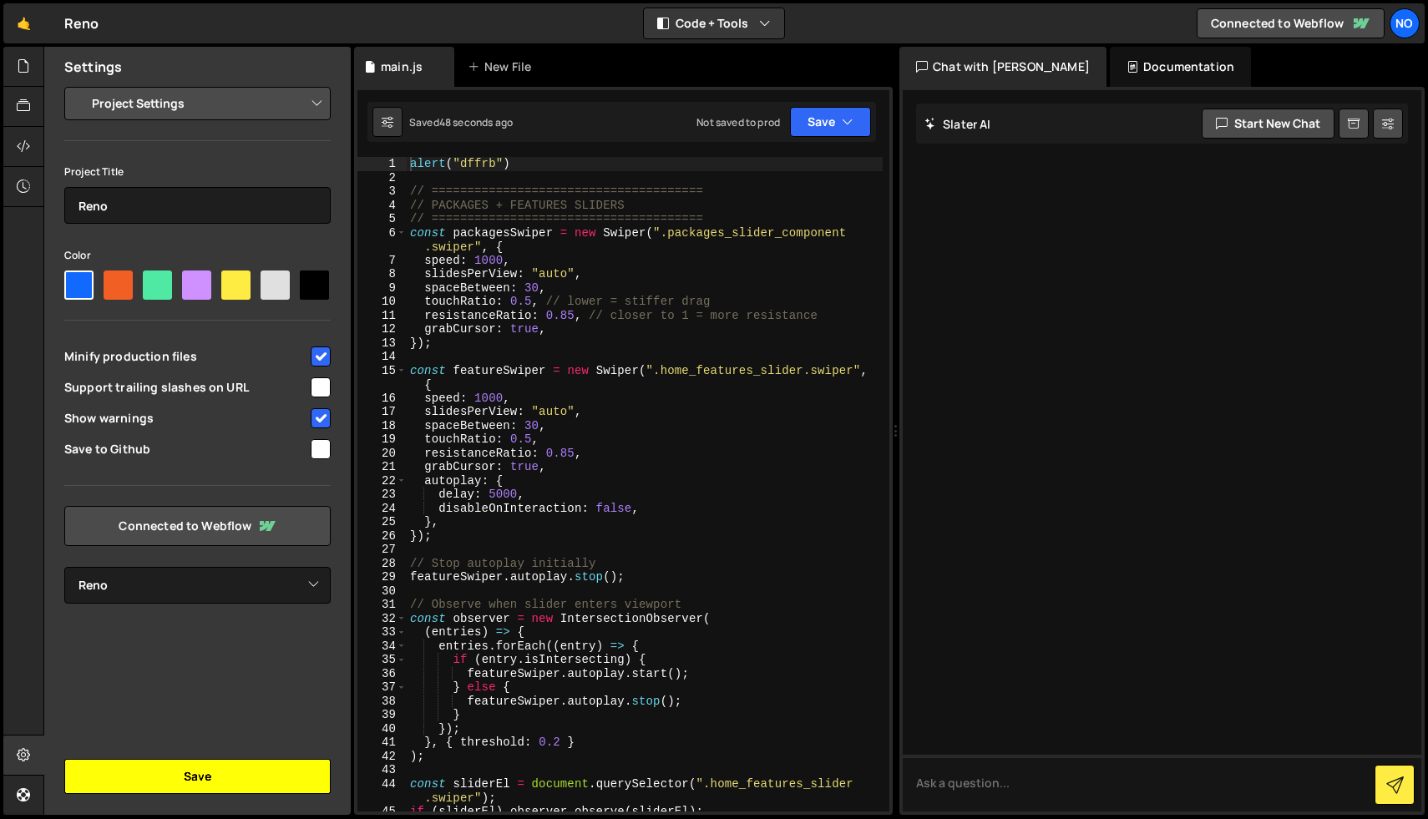
click at [232, 776] on button "Save" at bounding box center [197, 776] width 266 height 35
click at [21, 141] on icon at bounding box center [23, 146] width 13 height 18
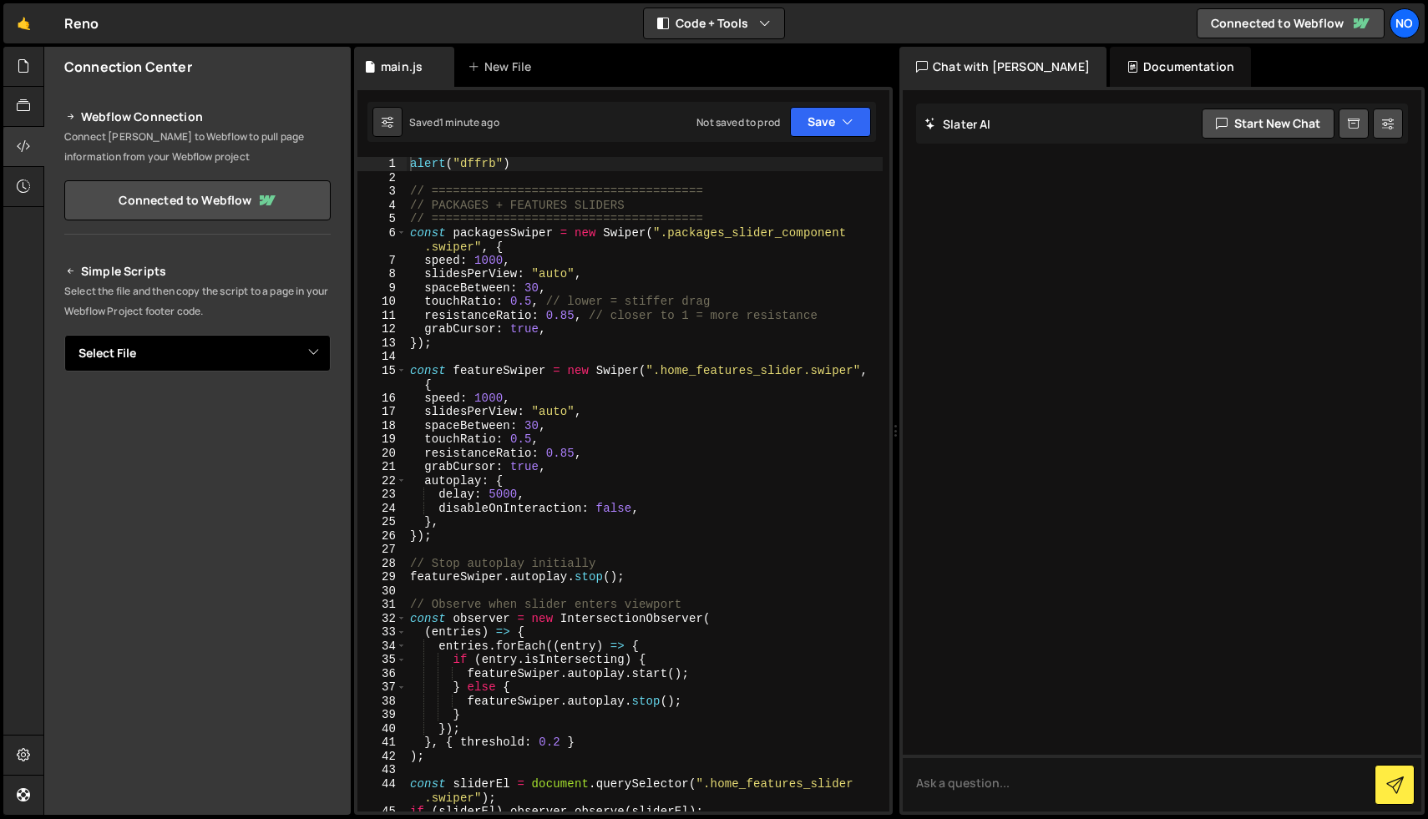
click at [196, 360] on select "Select File main.js" at bounding box center [197, 353] width 266 height 37
select select "46461"
click at [64, 335] on select "Select File main.js" at bounding box center [197, 353] width 266 height 37
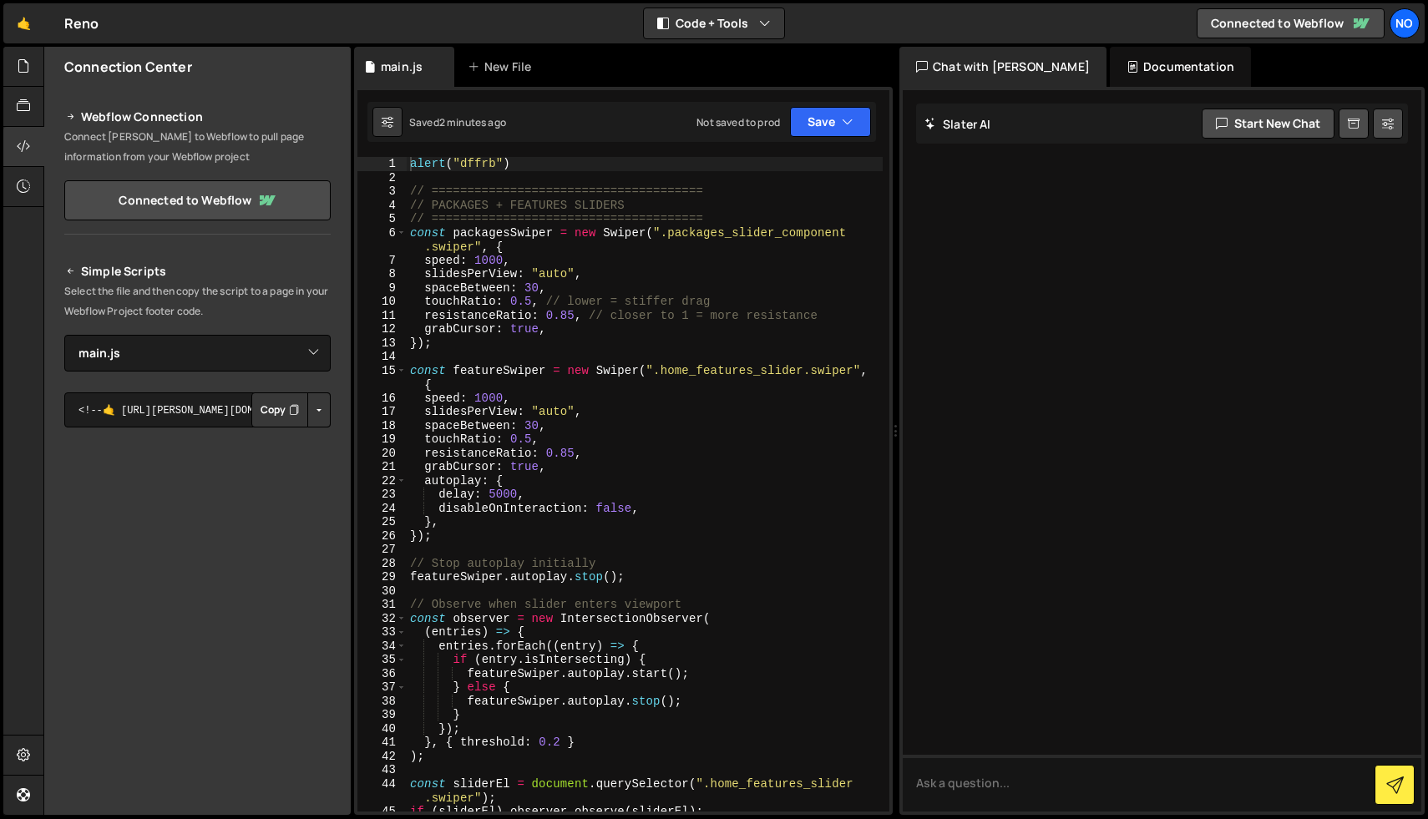
click at [321, 413] on button "Button group with nested dropdown" at bounding box center [318, 410] width 23 height 35
click at [285, 440] on link "Copy Staging Script" at bounding box center [248, 441] width 164 height 23
